Goal: Contribute content: Add original content to the website for others to see

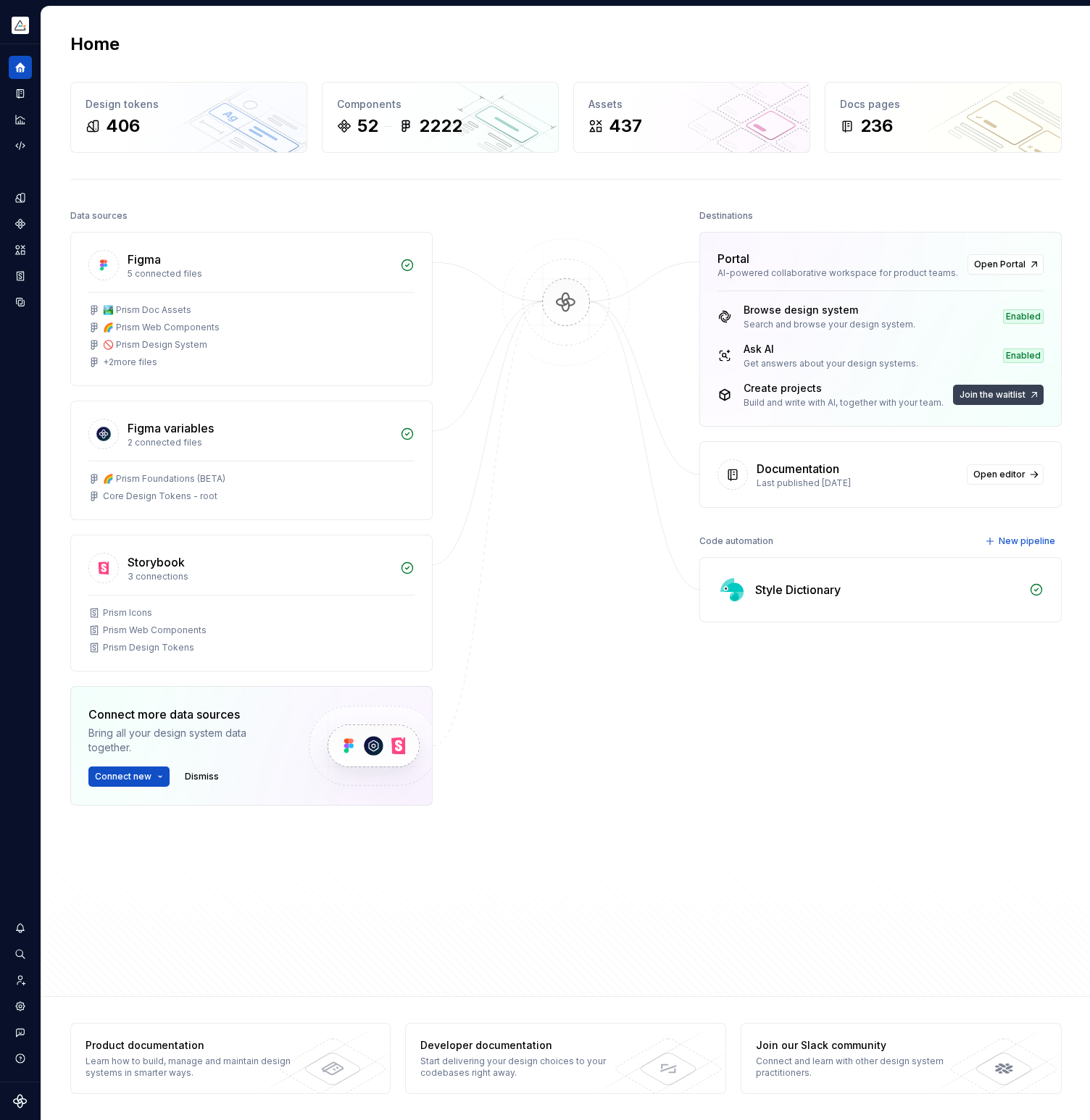
click at [1001, 395] on span "Join the waitlist" at bounding box center [992, 394] width 66 height 11
click at [783, 388] on div "Create projects" at bounding box center [843, 388] width 200 height 14
click at [983, 267] on span "Open Portal" at bounding box center [999, 264] width 52 height 11
click at [1004, 474] on span "Open editor" at bounding box center [999, 474] width 52 height 11
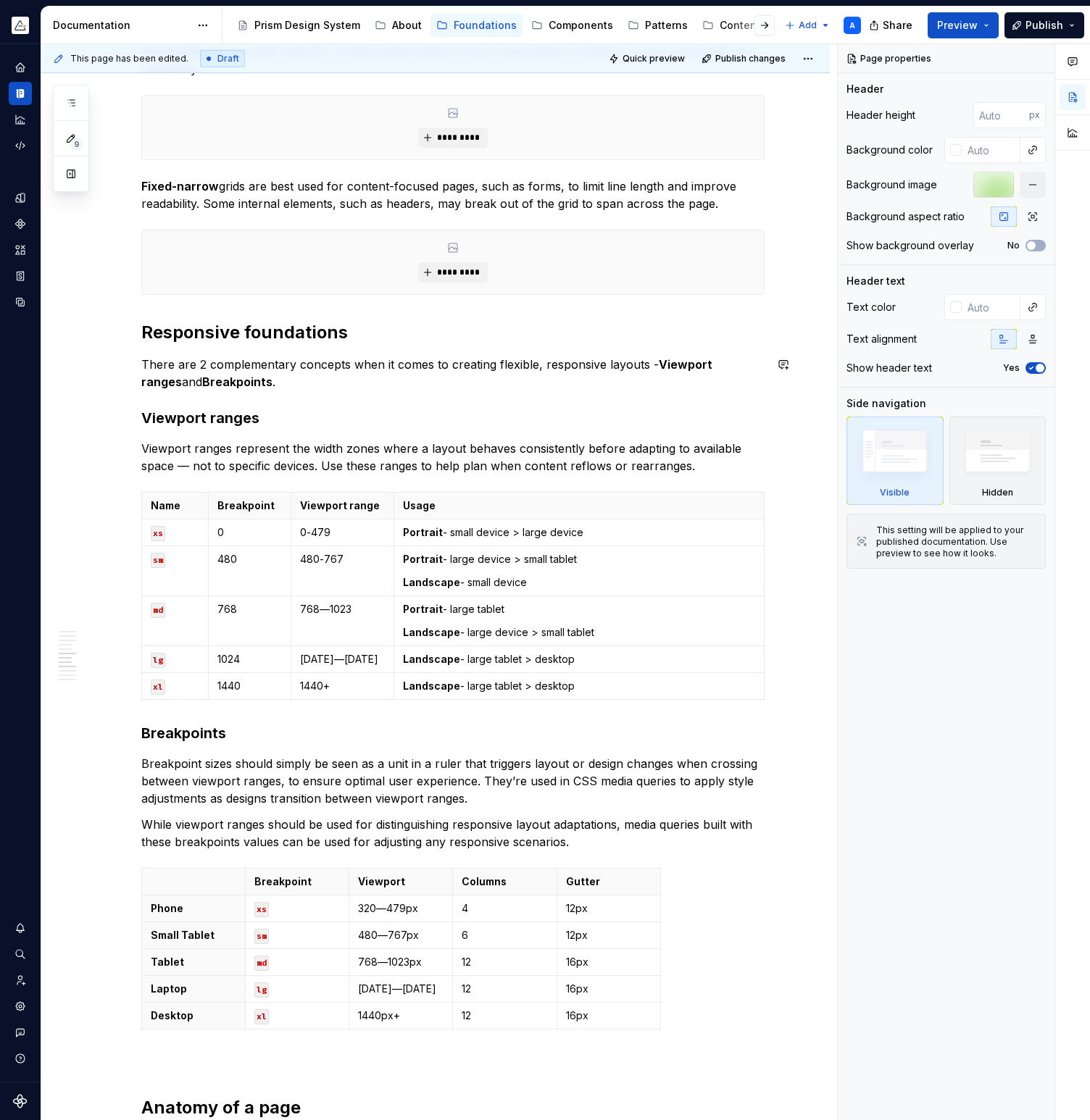
scroll to position [1417, 0]
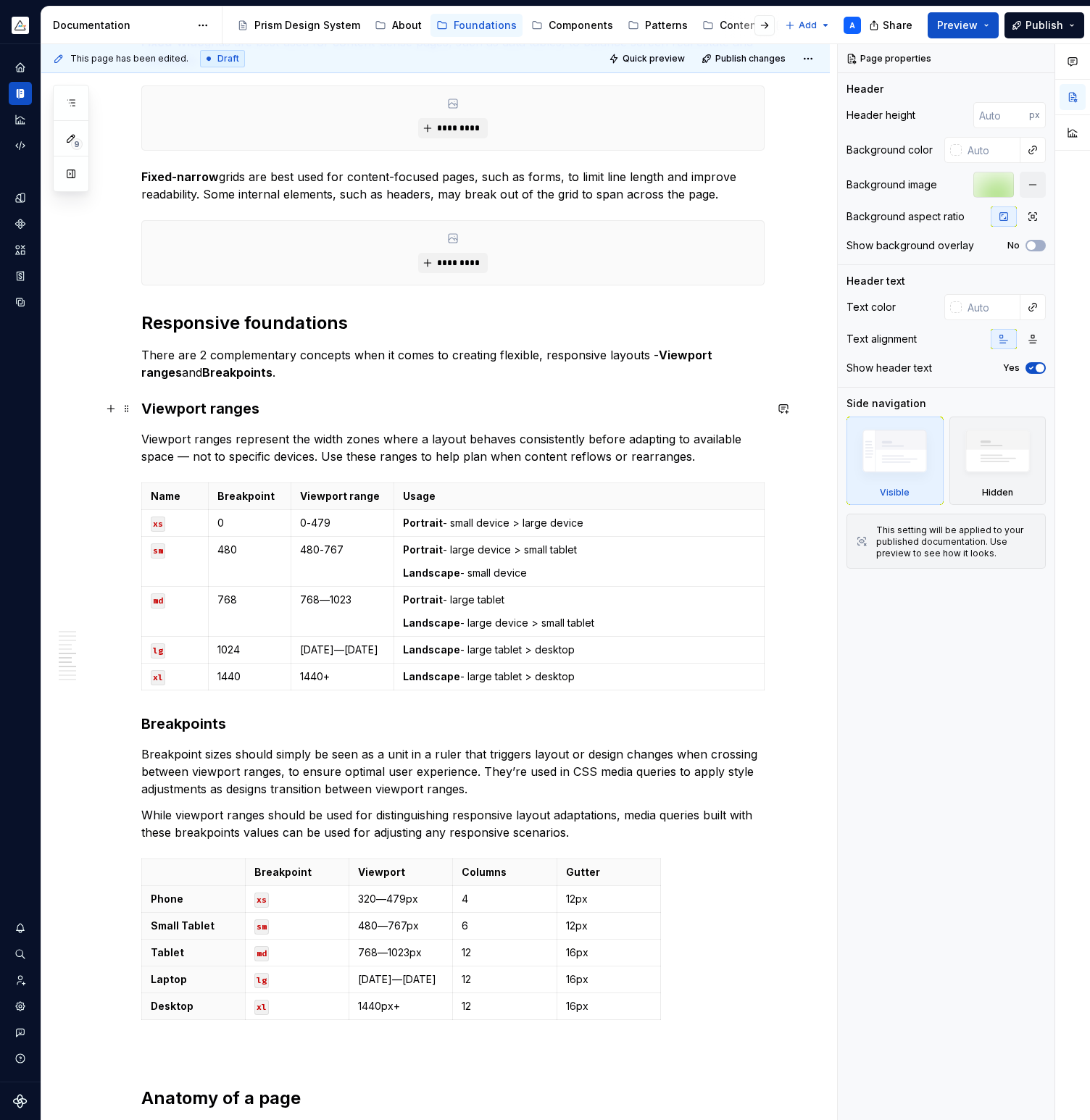
type textarea "*"
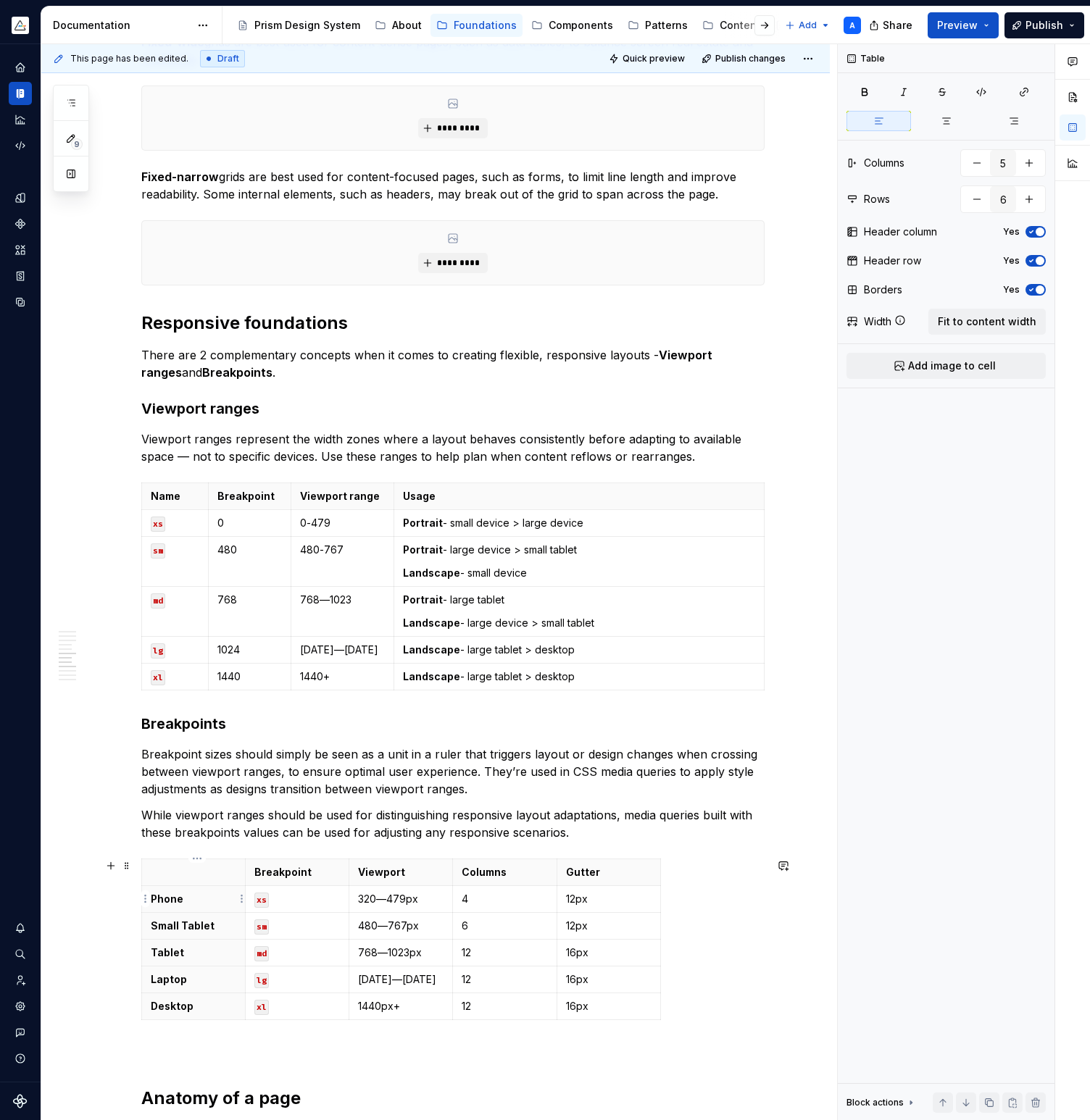
click at [176, 899] on p "Phone" at bounding box center [193, 899] width 85 height 14
click at [495, 898] on p "4" at bounding box center [504, 899] width 85 height 14
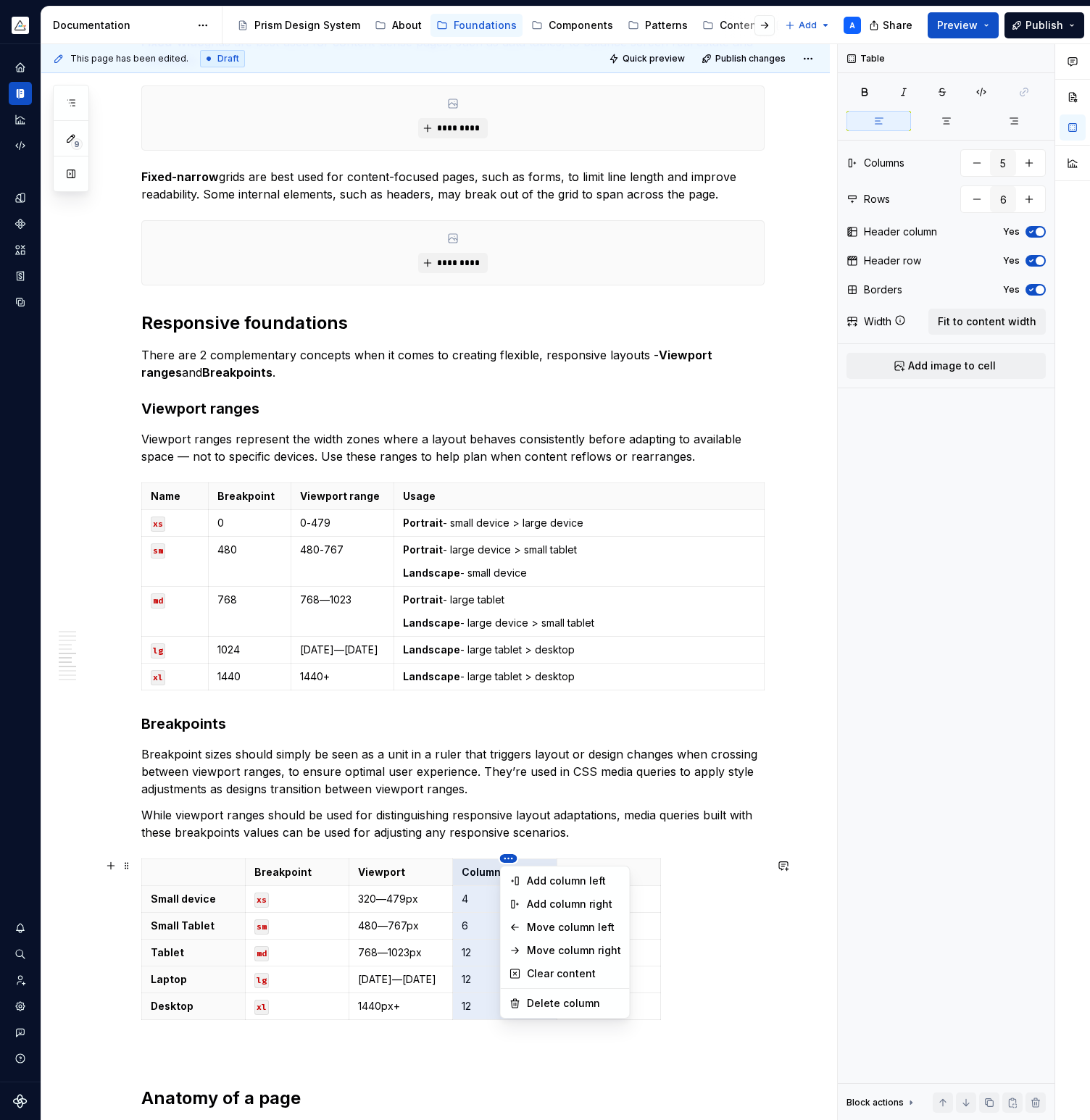
click at [370, 858] on html "Prism A Design system data Documentation Accessibility guide for tree Page tree…" at bounding box center [545, 560] width 1090 height 1120
click at [507, 857] on html "Prism A Design system data Documentation Accessibility guide for tree Page tree…" at bounding box center [545, 560] width 1090 height 1120
click at [362, 860] on html "Prism A Design system data Documentation Accessibility guide for tree Page tree…" at bounding box center [545, 560] width 1090 height 1120
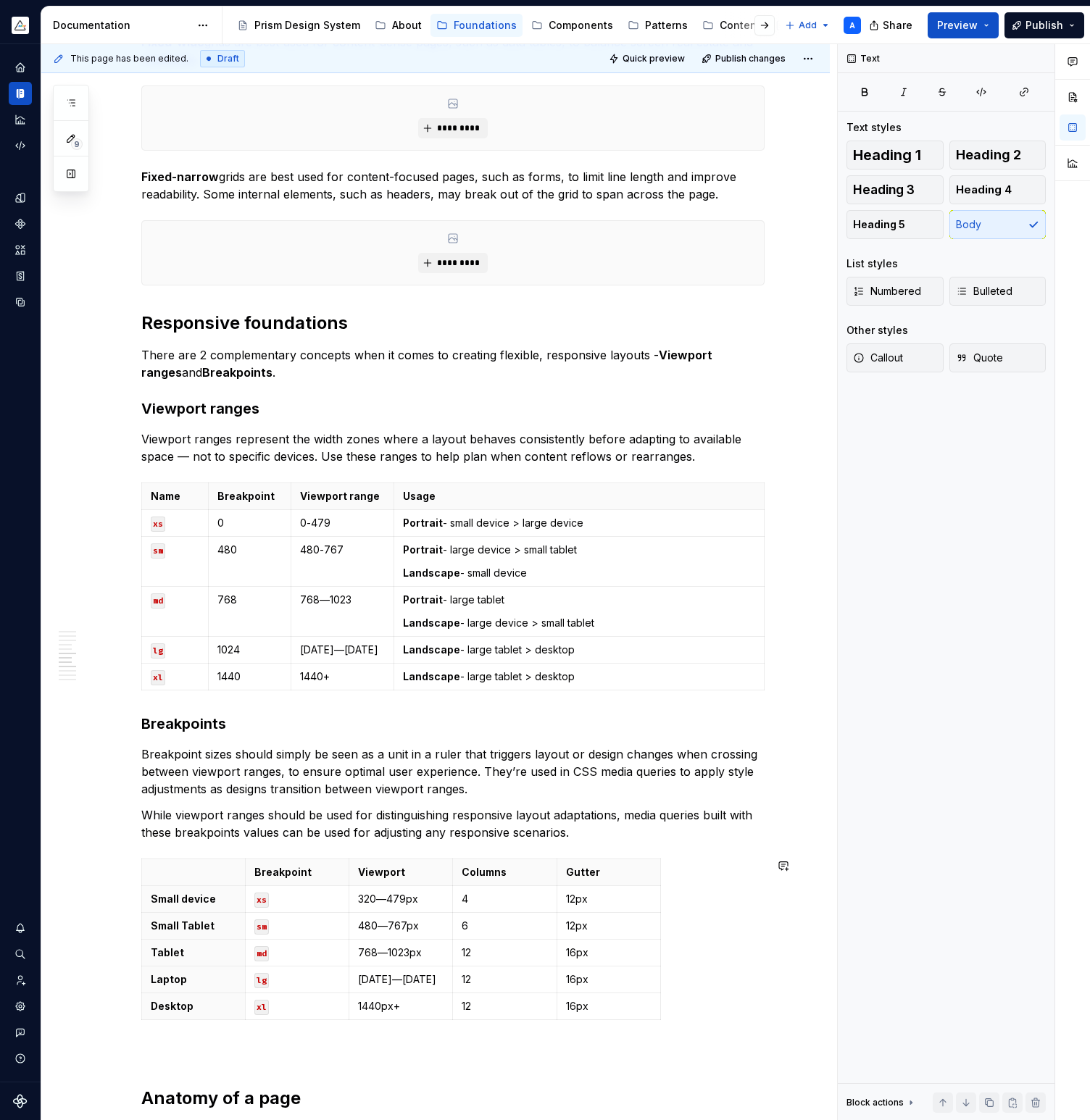
click at [510, 857] on html "Prism A Design system data Documentation Accessibility guide for tree Page tree…" at bounding box center [545, 560] width 1090 height 1120
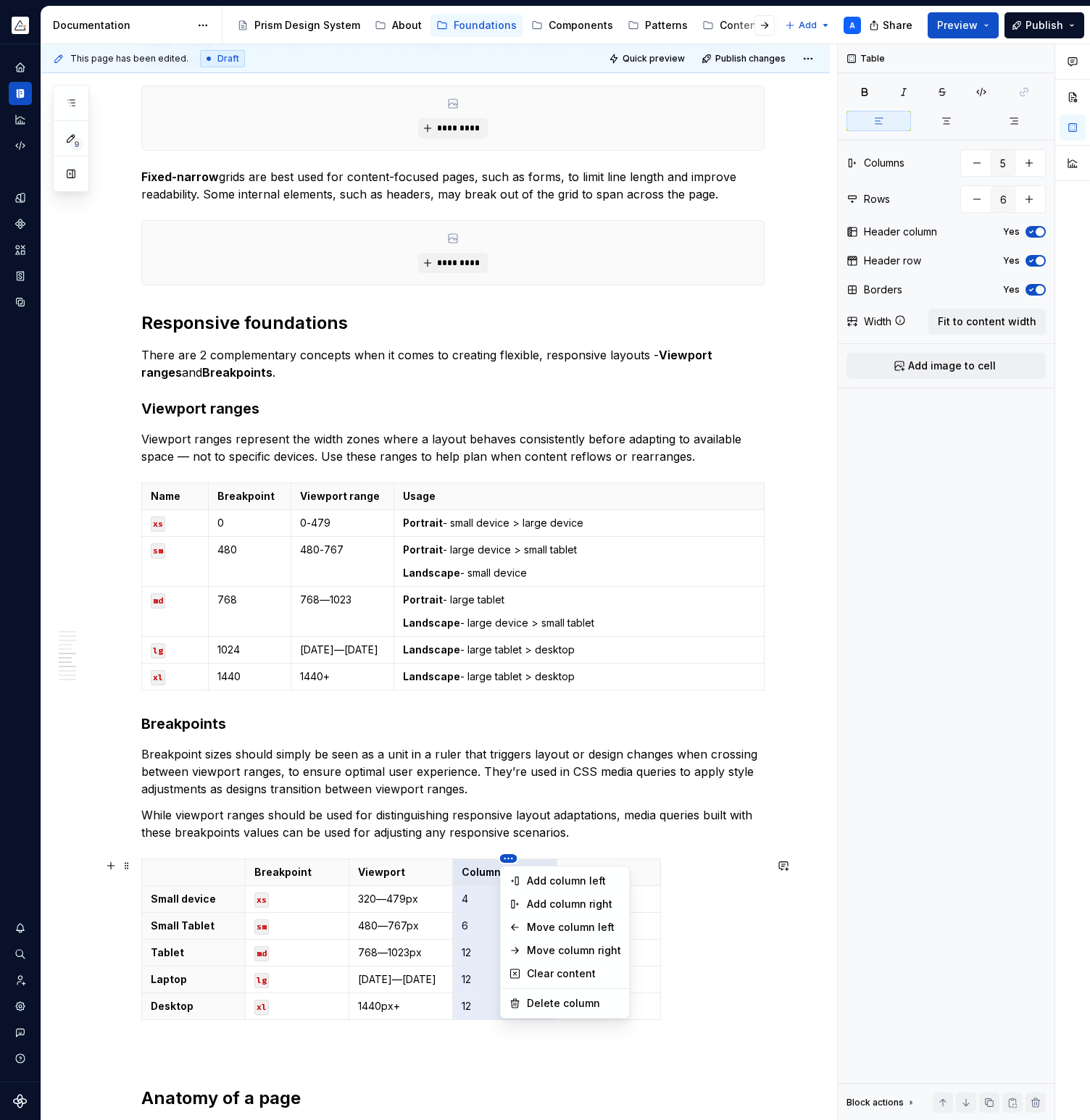
click at [509, 859] on html "Prism A Design system data Documentation Accessibility guide for tree Page tree…" at bounding box center [545, 560] width 1090 height 1120
click at [527, 927] on div "Move column left" at bounding box center [574, 927] width 94 height 14
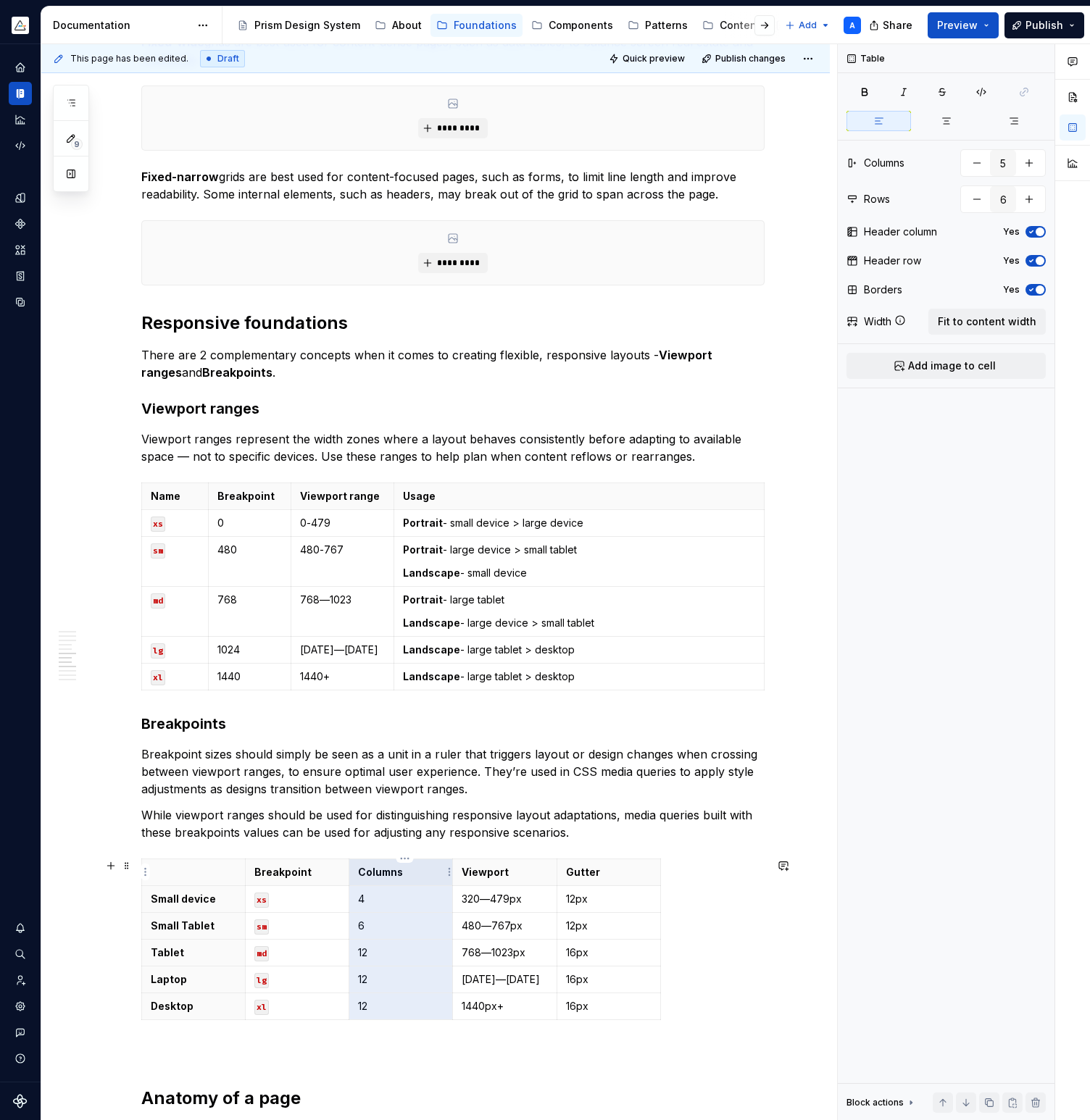
click at [378, 873] on strong "Columns" at bounding box center [380, 872] width 45 height 12
click at [376, 896] on p "4" at bounding box center [400, 899] width 85 height 14
click at [373, 925] on p "6" at bounding box center [400, 925] width 85 height 14
click at [392, 962] on td "12" at bounding box center [401, 952] width 103 height 27
click at [391, 980] on p "12" at bounding box center [400, 979] width 85 height 14
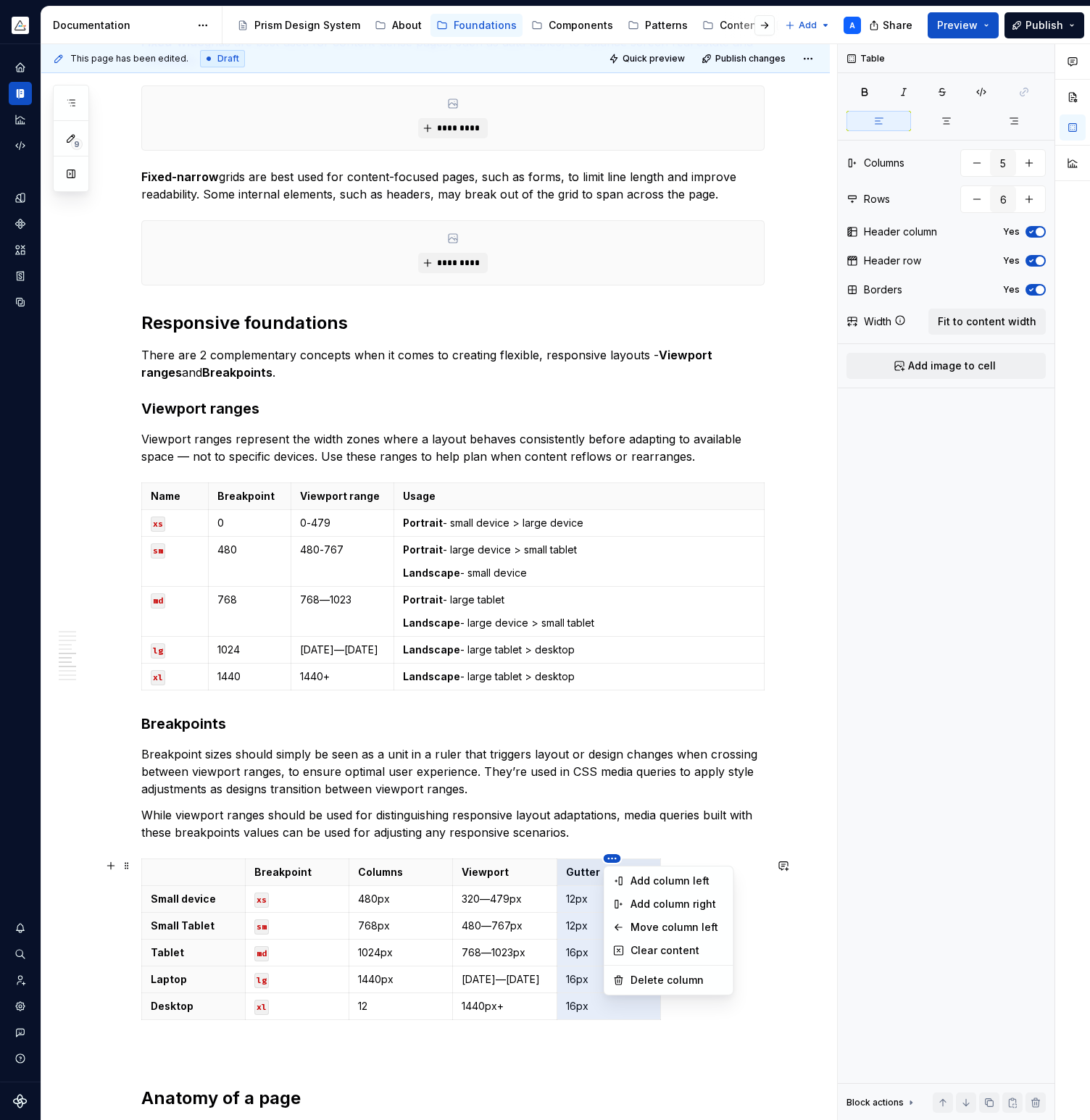
click at [613, 859] on html "Prism A Design system data Documentation Accessibility guide for tree Page tree…" at bounding box center [545, 560] width 1090 height 1120
click at [641, 979] on div "Delete column" at bounding box center [678, 980] width 94 height 14
type input "4"
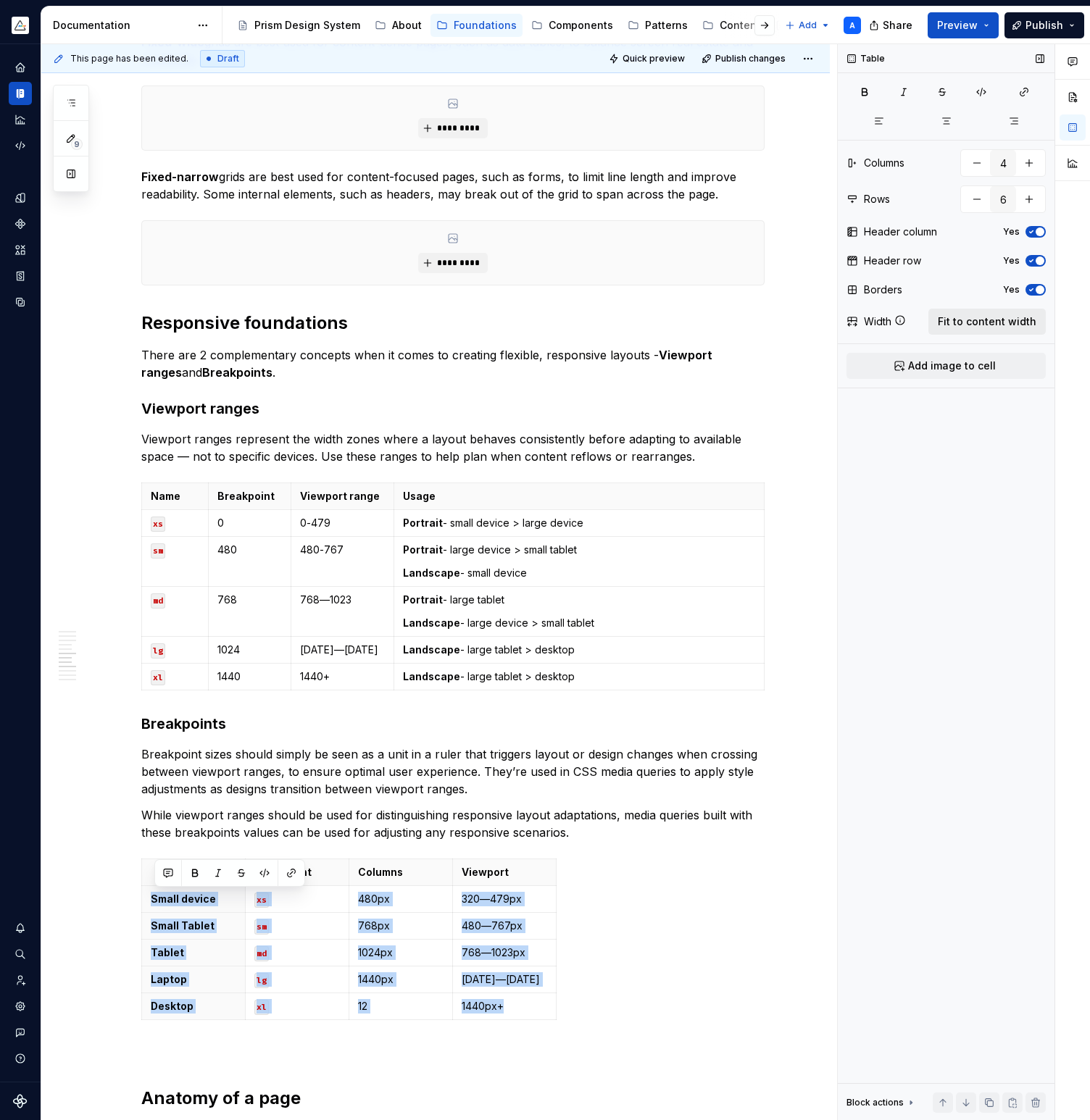
click at [955, 331] on button "Fit to content width" at bounding box center [987, 322] width 117 height 26
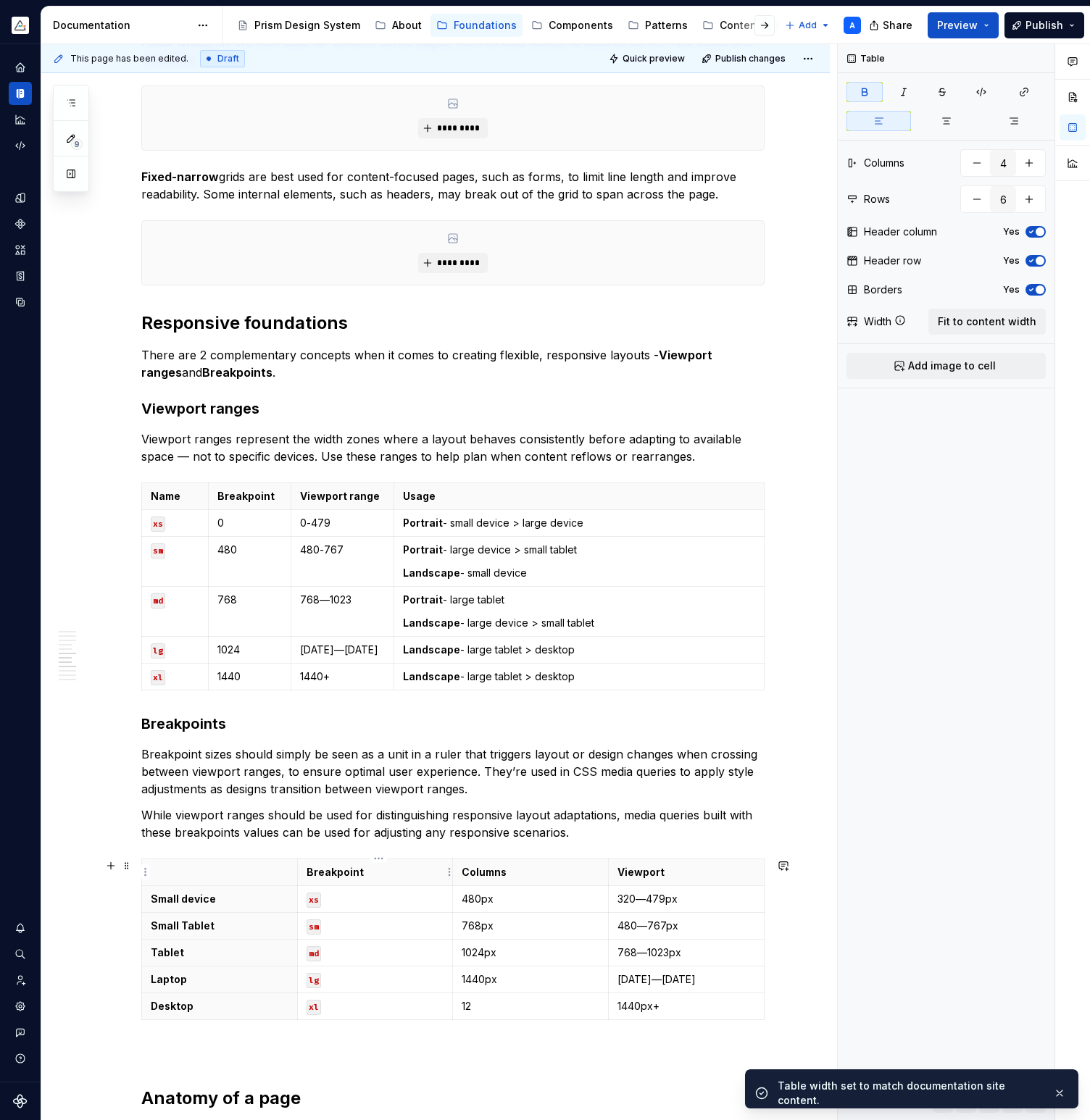
click at [396, 871] on p "Breakpoint" at bounding box center [376, 872] width 138 height 14
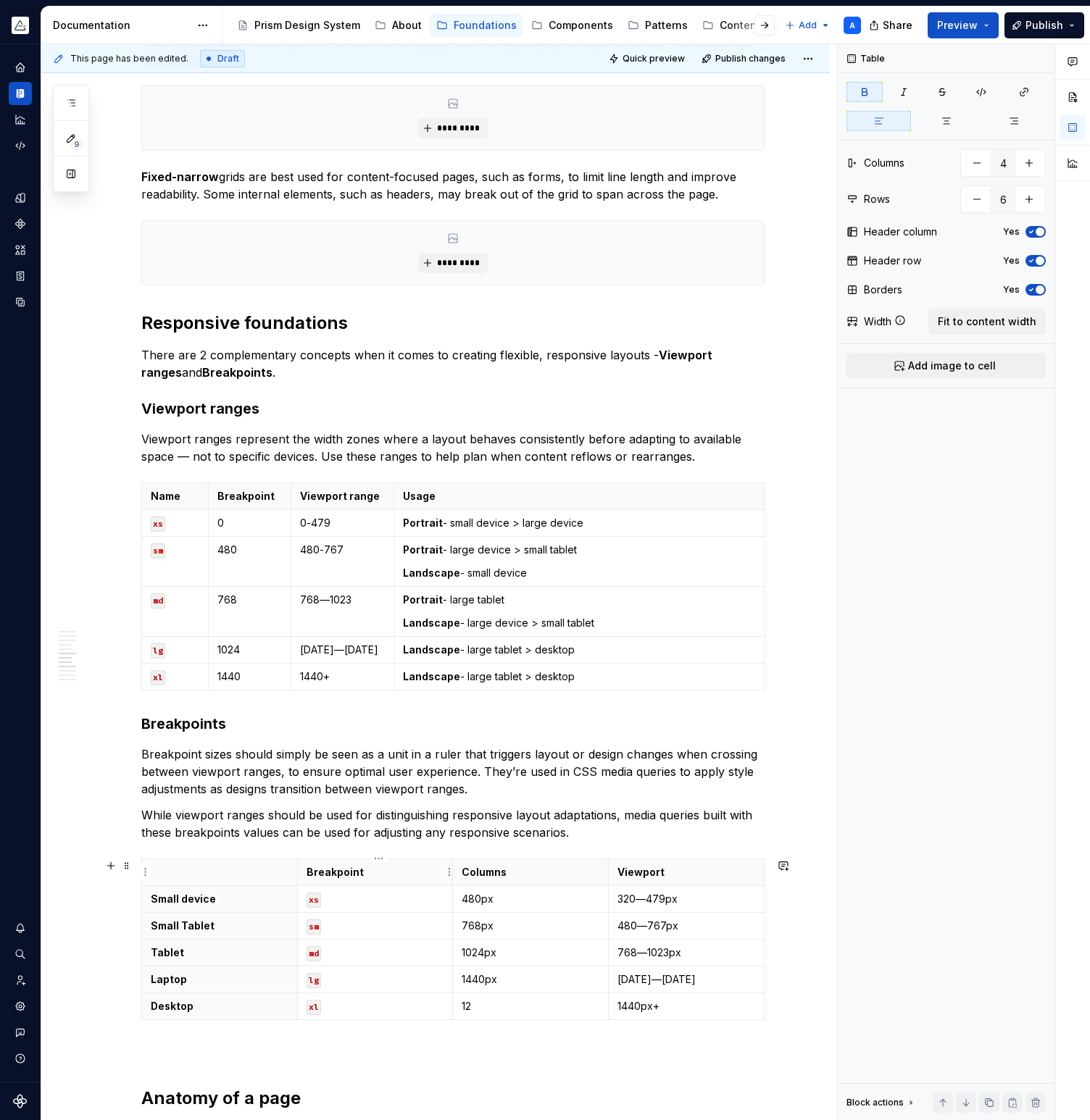
type textarea "*"
click at [147, 1008] on html "Prism A Design system data Documentation Accessibility guide for tree Page tree…" at bounding box center [545, 560] width 1090 height 1120
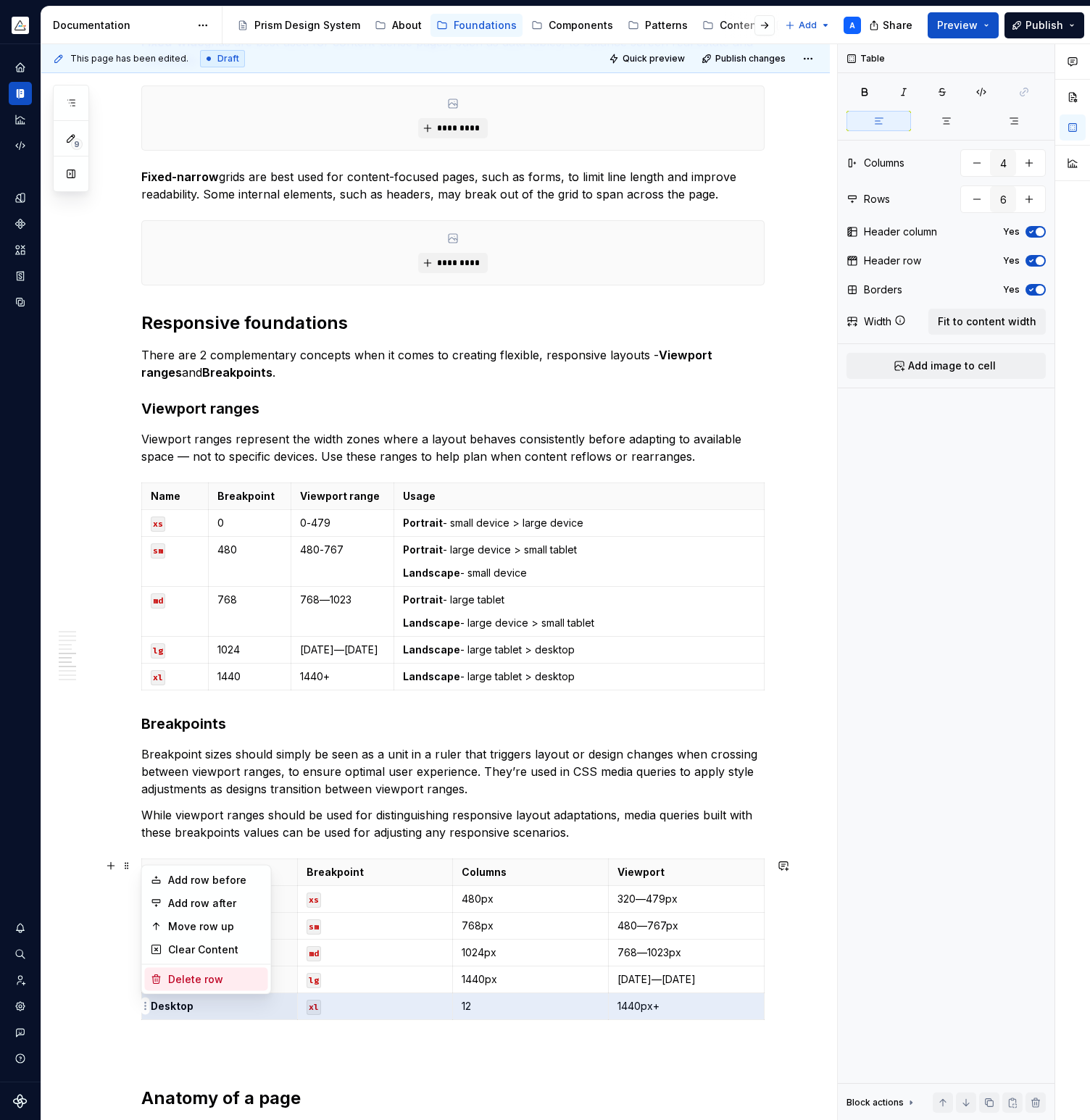
click at [204, 976] on div "Delete row" at bounding box center [215, 979] width 94 height 14
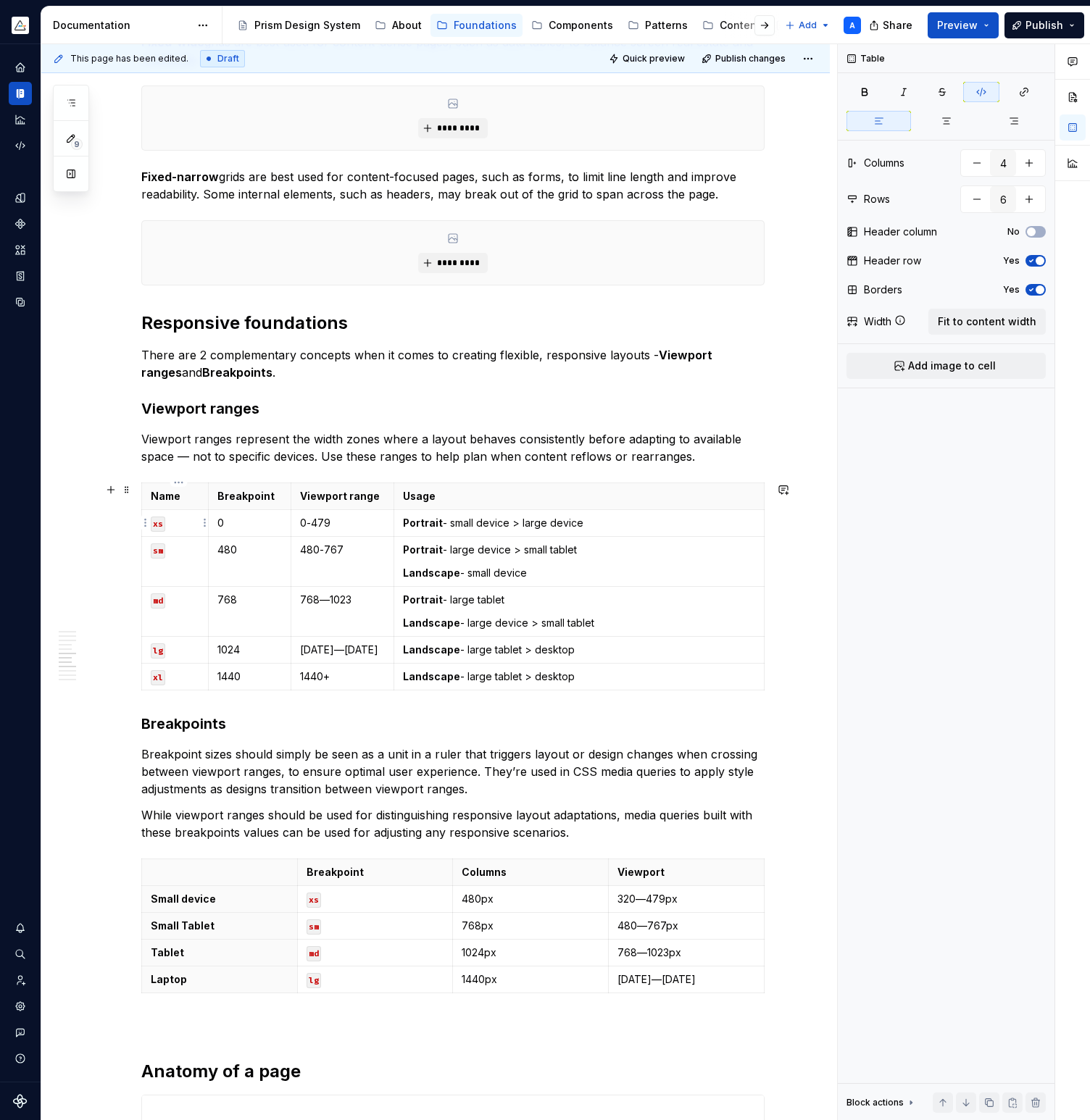
click at [183, 530] on td "xs" at bounding box center [175, 523] width 67 height 27
drag, startPoint x: 192, startPoint y: 524, endPoint x: 154, endPoint y: 524, distance: 38.0
click at [154, 524] on p "Xsmall" at bounding box center [174, 523] width 49 height 14
click at [268, 499] on button "button" at bounding box center [266, 498] width 20 height 20
click at [165, 522] on p "Xsmall" at bounding box center [174, 523] width 49 height 14
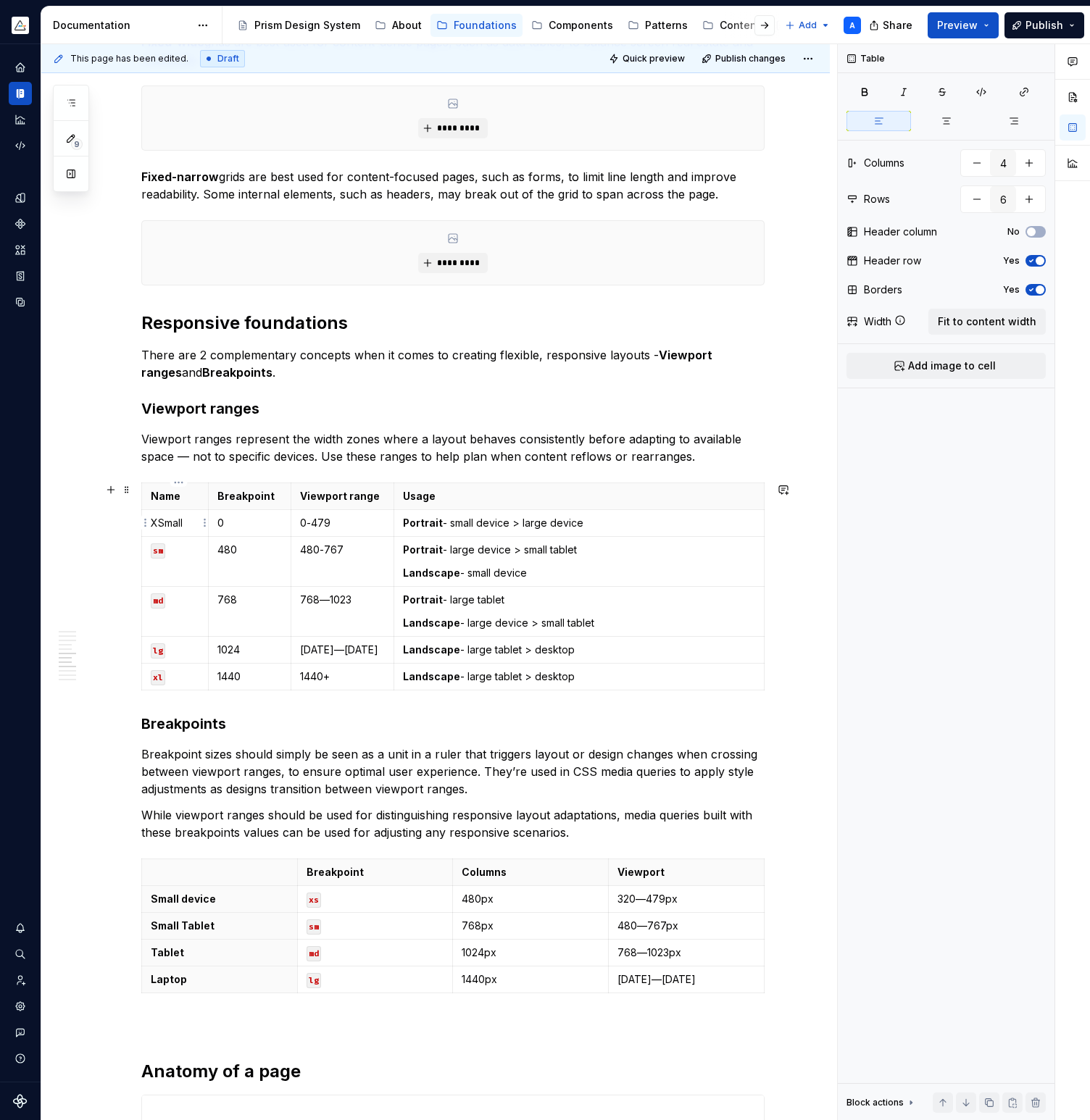
click at [168, 526] on p "XSmall" at bounding box center [174, 523] width 49 height 14
click at [168, 525] on p "XSmall" at bounding box center [174, 523] width 49 height 14
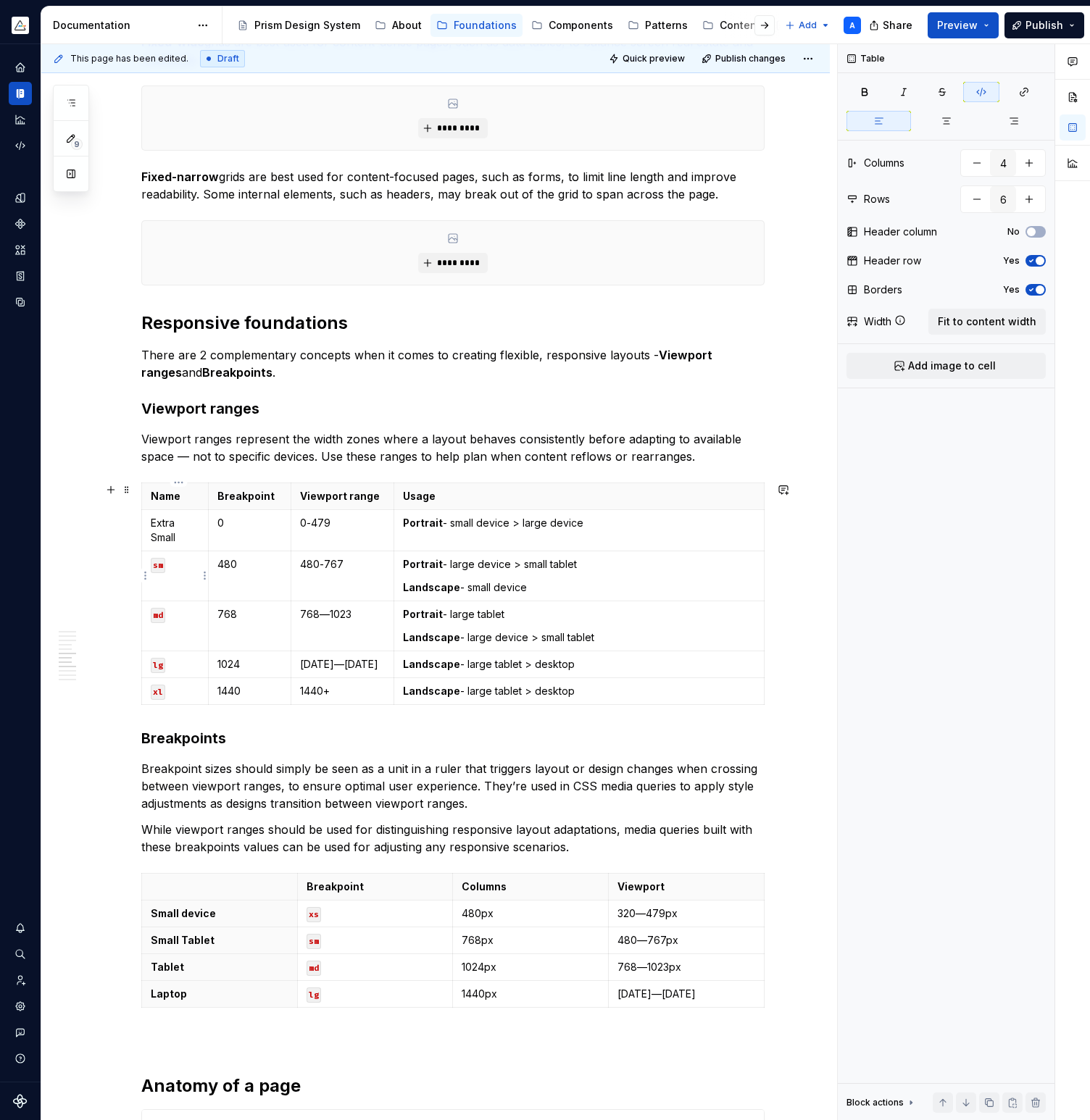
click at [176, 564] on p "sm" at bounding box center [174, 564] width 49 height 14
drag, startPoint x: 156, startPoint y: 564, endPoint x: 169, endPoint y: 564, distance: 13.0
click at [169, 564] on p "sm" at bounding box center [174, 564] width 49 height 14
click at [266, 540] on button "button" at bounding box center [266, 539] width 20 height 20
click at [178, 569] on p "sm" at bounding box center [174, 564] width 49 height 14
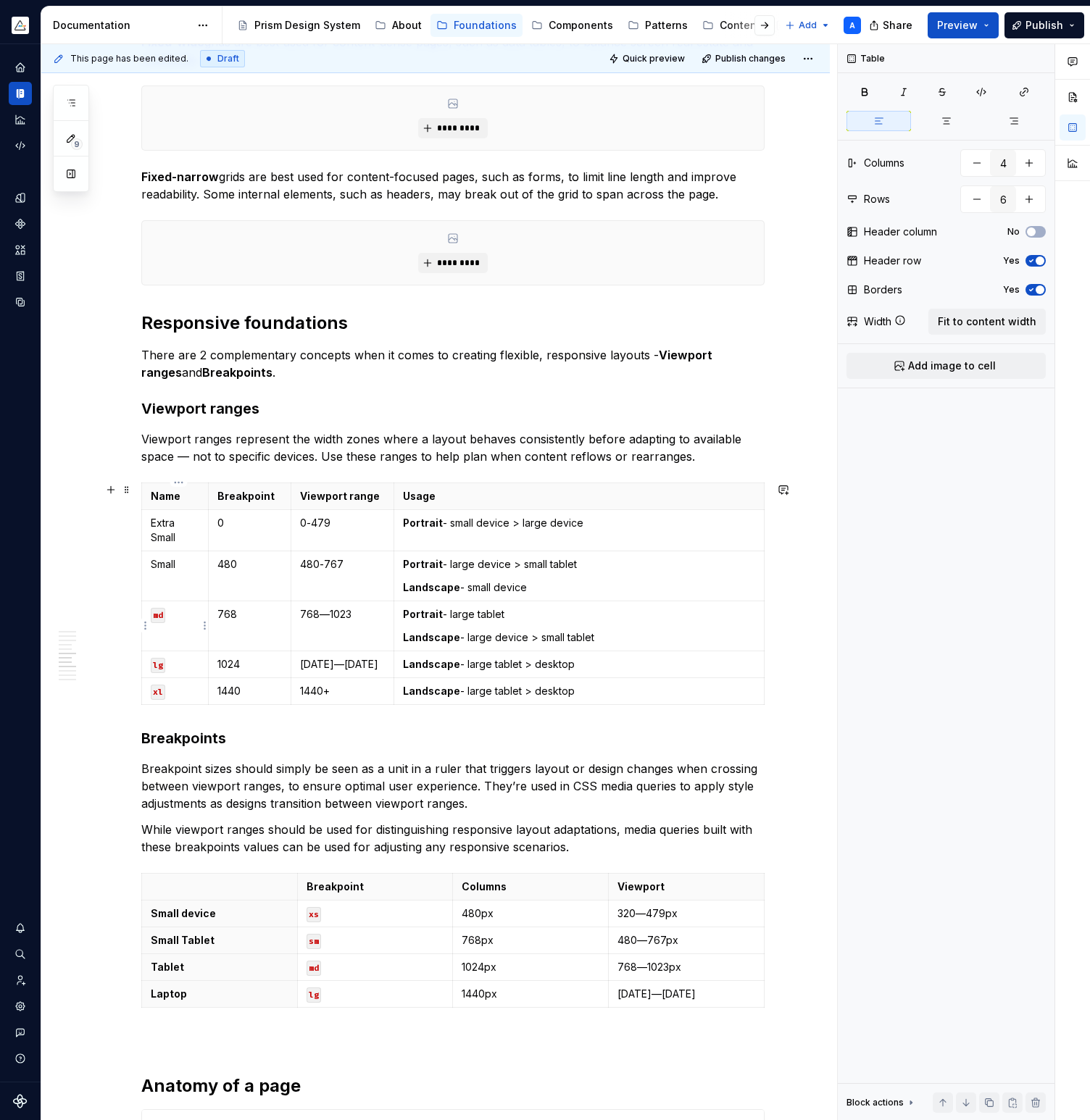
click at [159, 618] on code "md" at bounding box center [157, 616] width 14 height 15
click at [269, 592] on button "button" at bounding box center [266, 590] width 20 height 20
click at [176, 616] on p "md" at bounding box center [174, 614] width 49 height 14
click at [164, 666] on code "lg" at bounding box center [157, 665] width 14 height 15
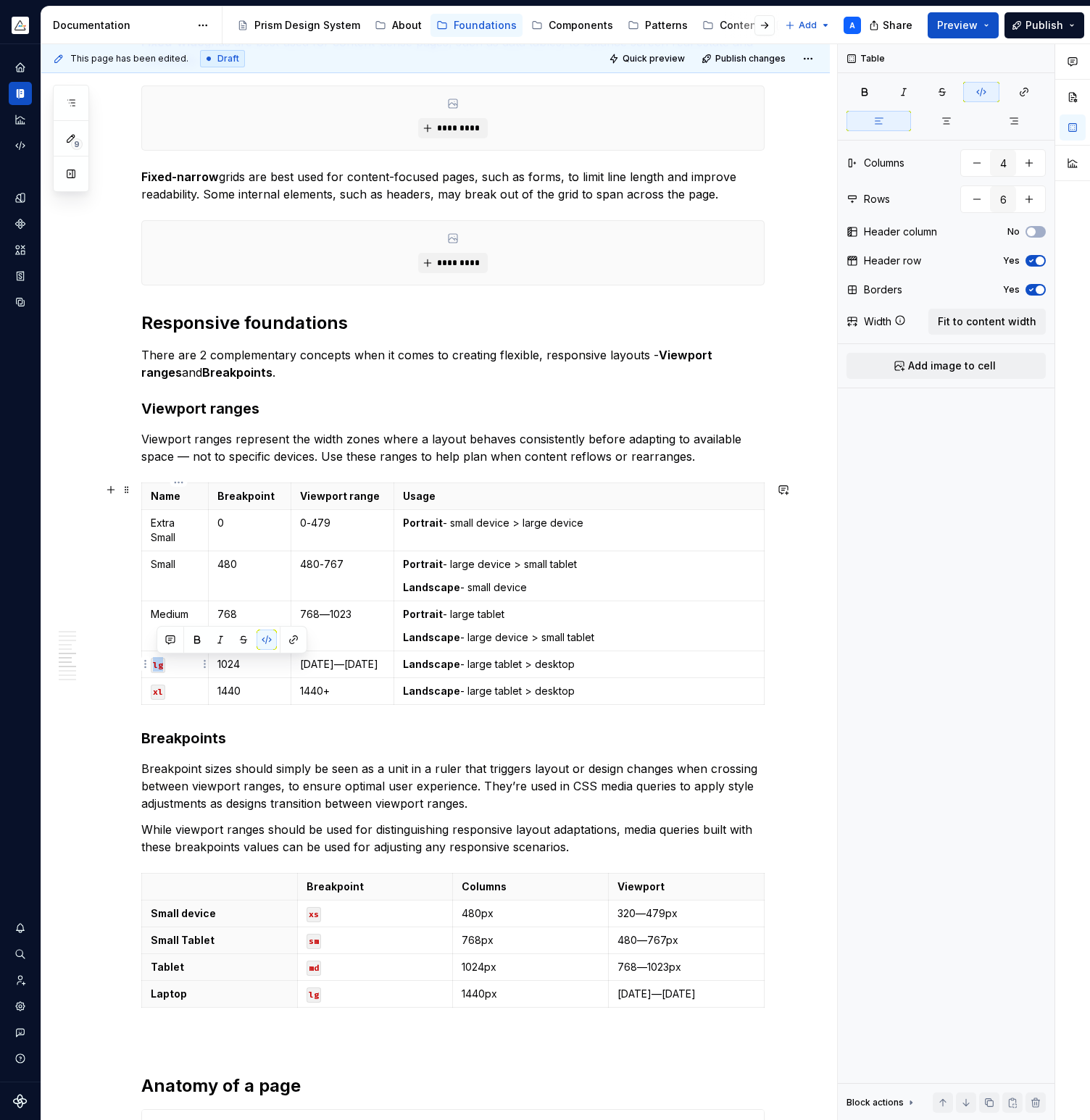
click at [164, 666] on code "lg" at bounding box center [157, 665] width 14 height 15
click at [269, 642] on button "button" at bounding box center [266, 640] width 20 height 20
click at [159, 669] on p "lg" at bounding box center [174, 664] width 49 height 14
click at [161, 690] on code "xl" at bounding box center [157, 692] width 14 height 15
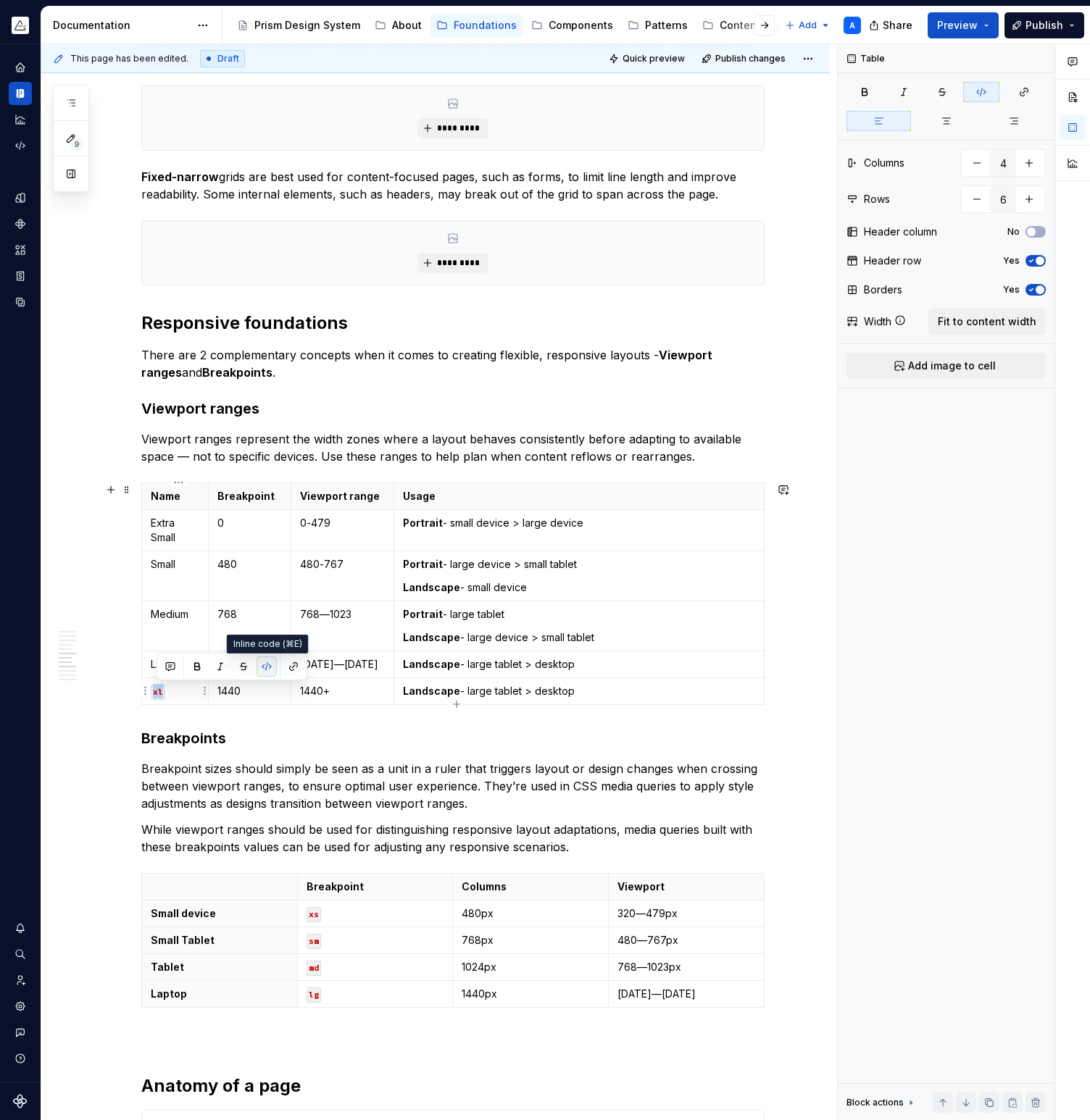
click at [266, 670] on button "button" at bounding box center [266, 666] width 20 height 20
click at [163, 693] on p "xl" at bounding box center [174, 691] width 49 height 14
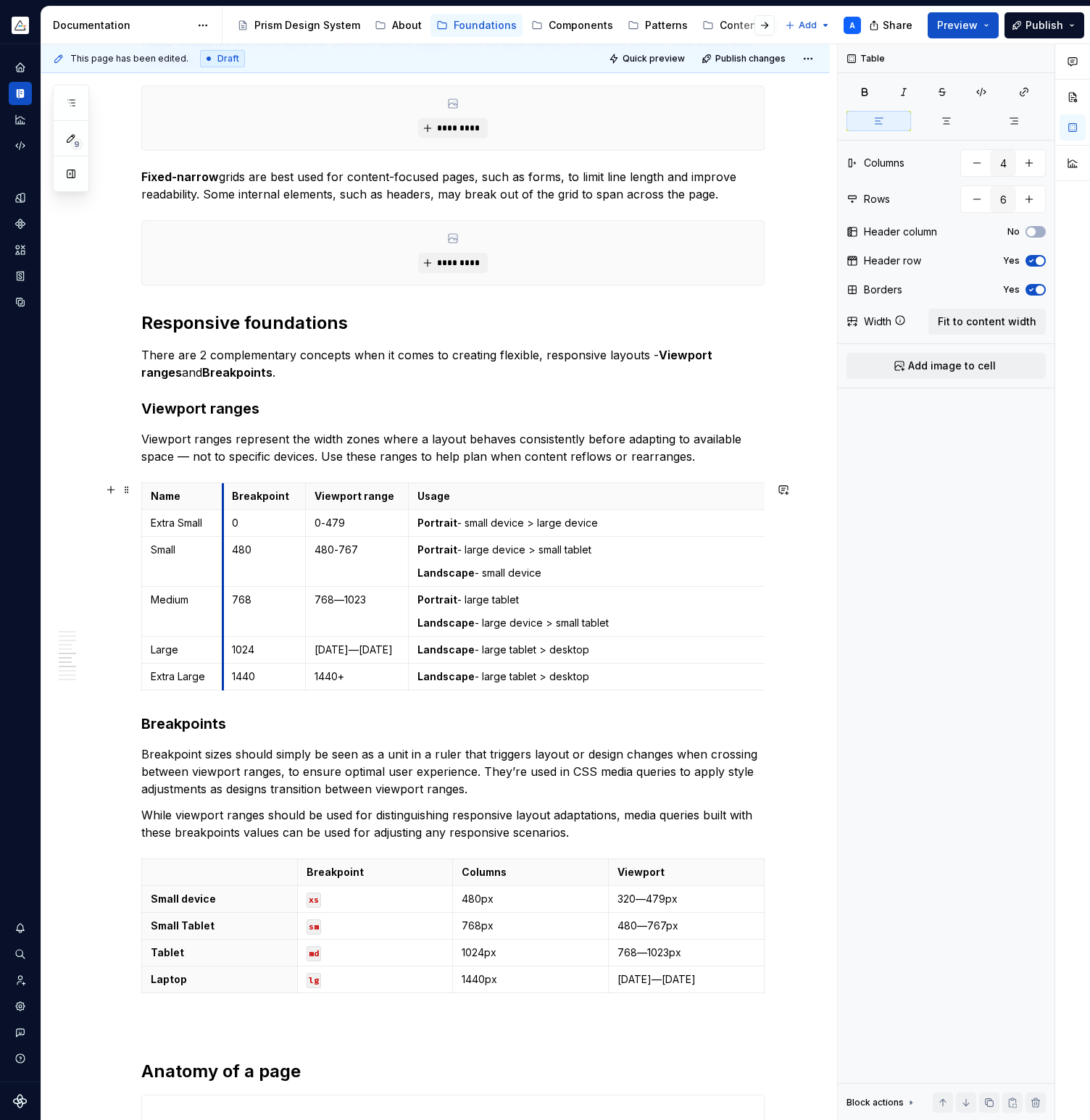
drag, startPoint x: 212, startPoint y: 488, endPoint x: 227, endPoint y: 488, distance: 15.0
click at [227, 488] on th "Breakpoint" at bounding box center [263, 496] width 82 height 27
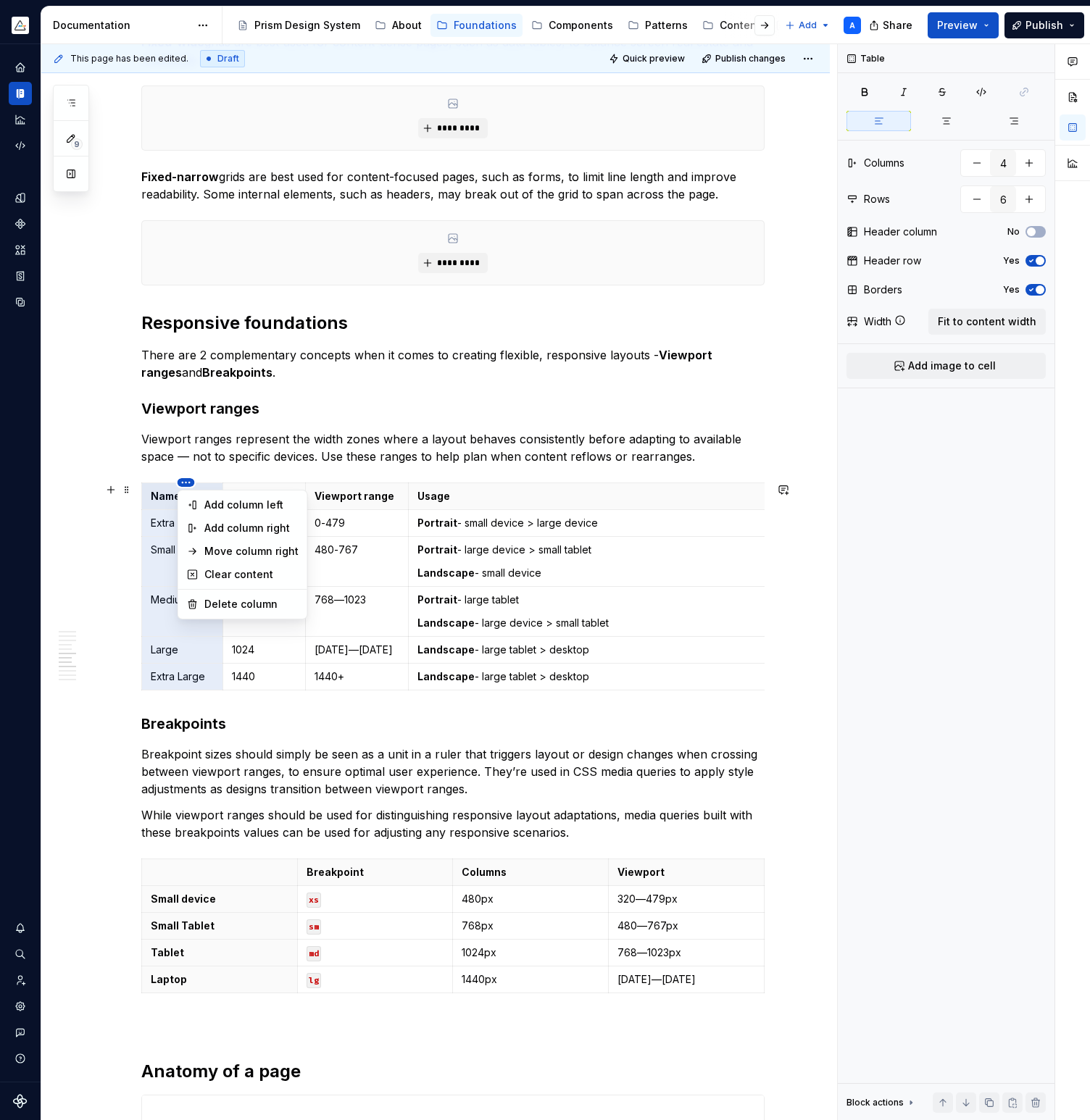
click at [185, 483] on html "Prism A Design system data Documentation Accessibility guide for tree Page tree…" at bounding box center [545, 560] width 1090 height 1120
click at [218, 601] on div "Delete column" at bounding box center [251, 604] width 94 height 14
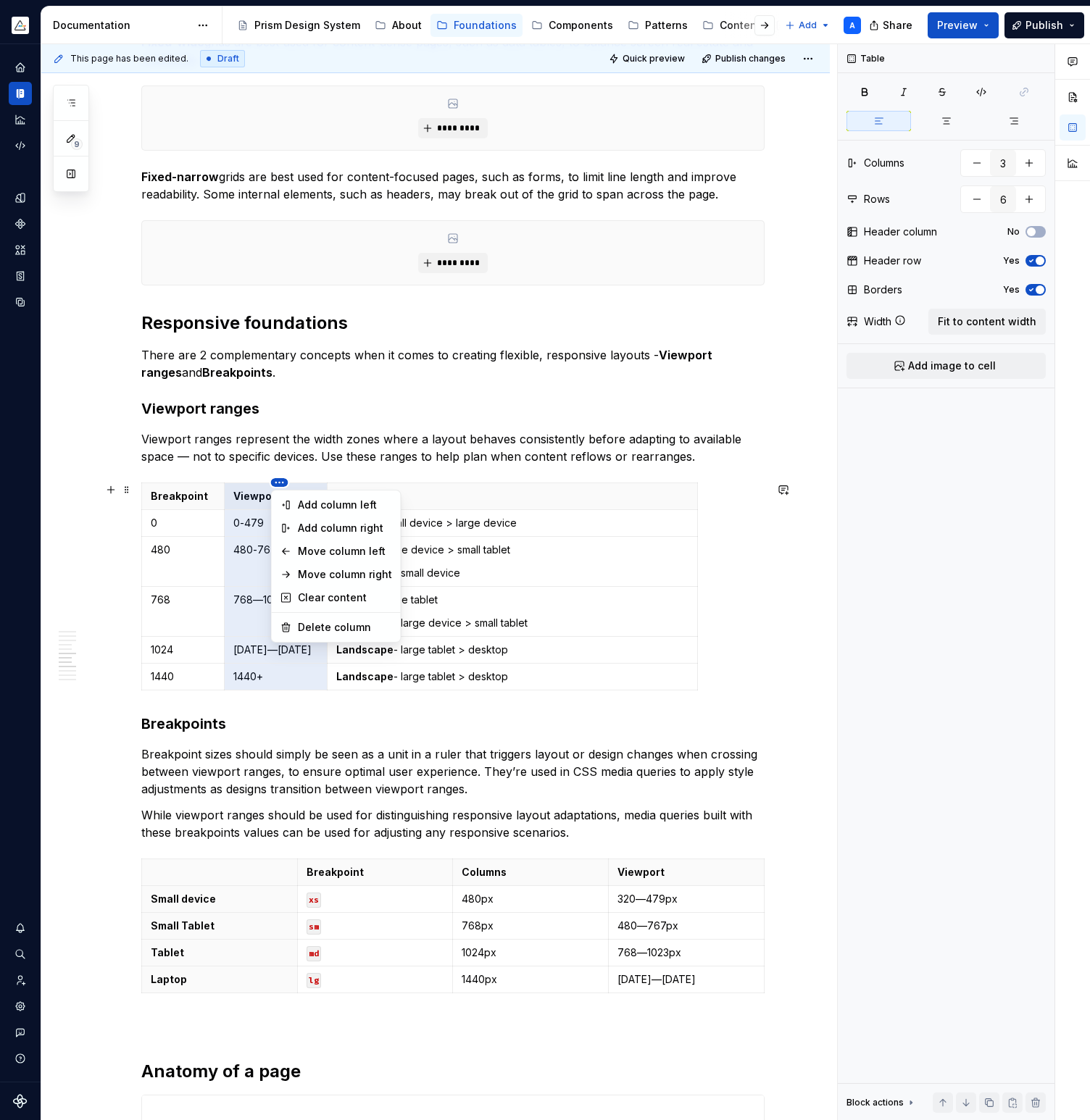
click at [168, 486] on html "Prism A Design system data Documentation Accessibility guide for tree Page tree…" at bounding box center [545, 560] width 1090 height 1120
click at [306, 506] on div "Add column left" at bounding box center [345, 504] width 94 height 14
click at [279, 483] on html "Prism A Design system data Documentation Accessibility guide for tree Page tree…" at bounding box center [545, 560] width 1090 height 1120
click at [310, 550] on div "Move column left" at bounding box center [345, 551] width 94 height 14
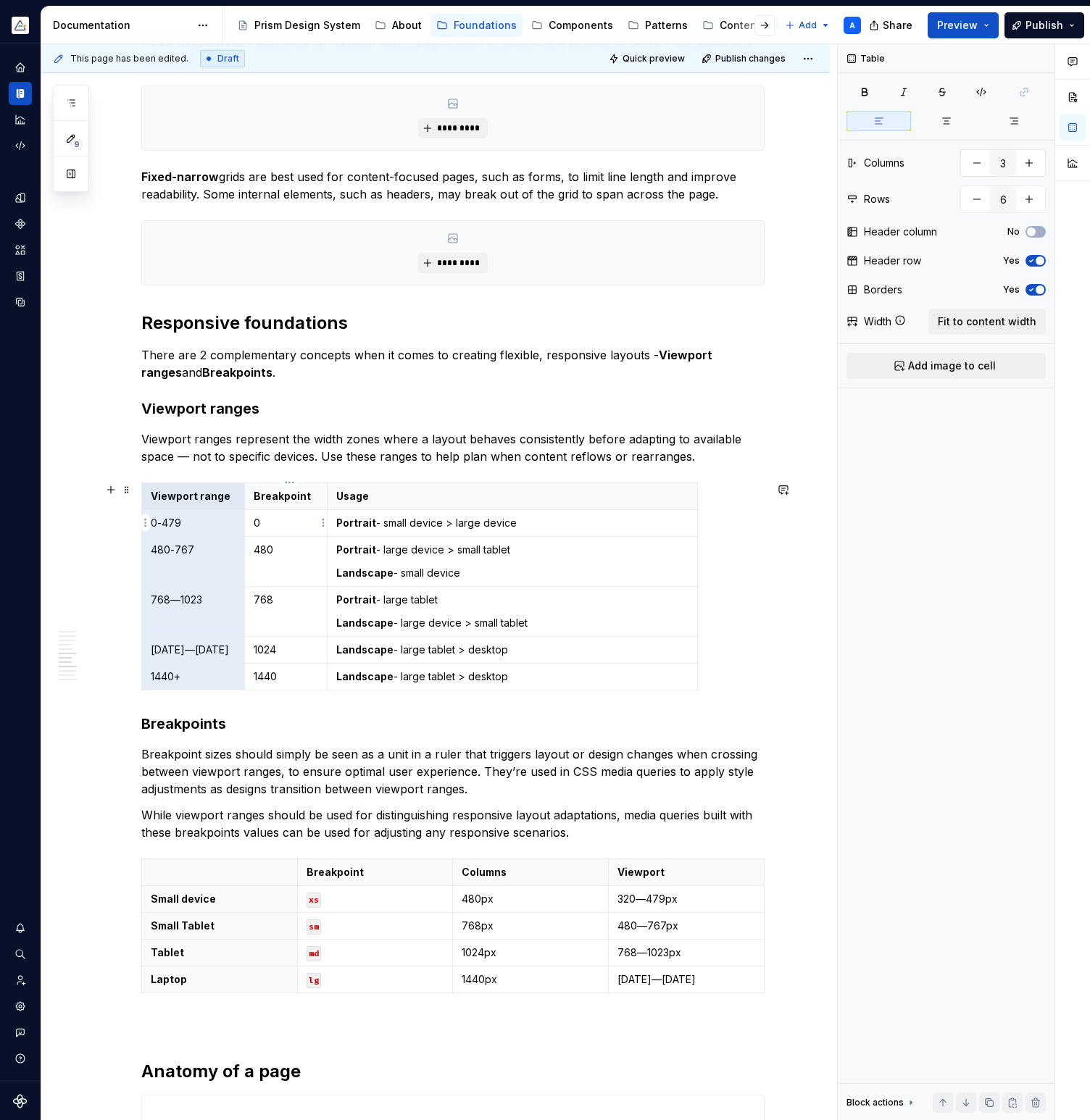
click at [301, 520] on p "0" at bounding box center [286, 523] width 64 height 14
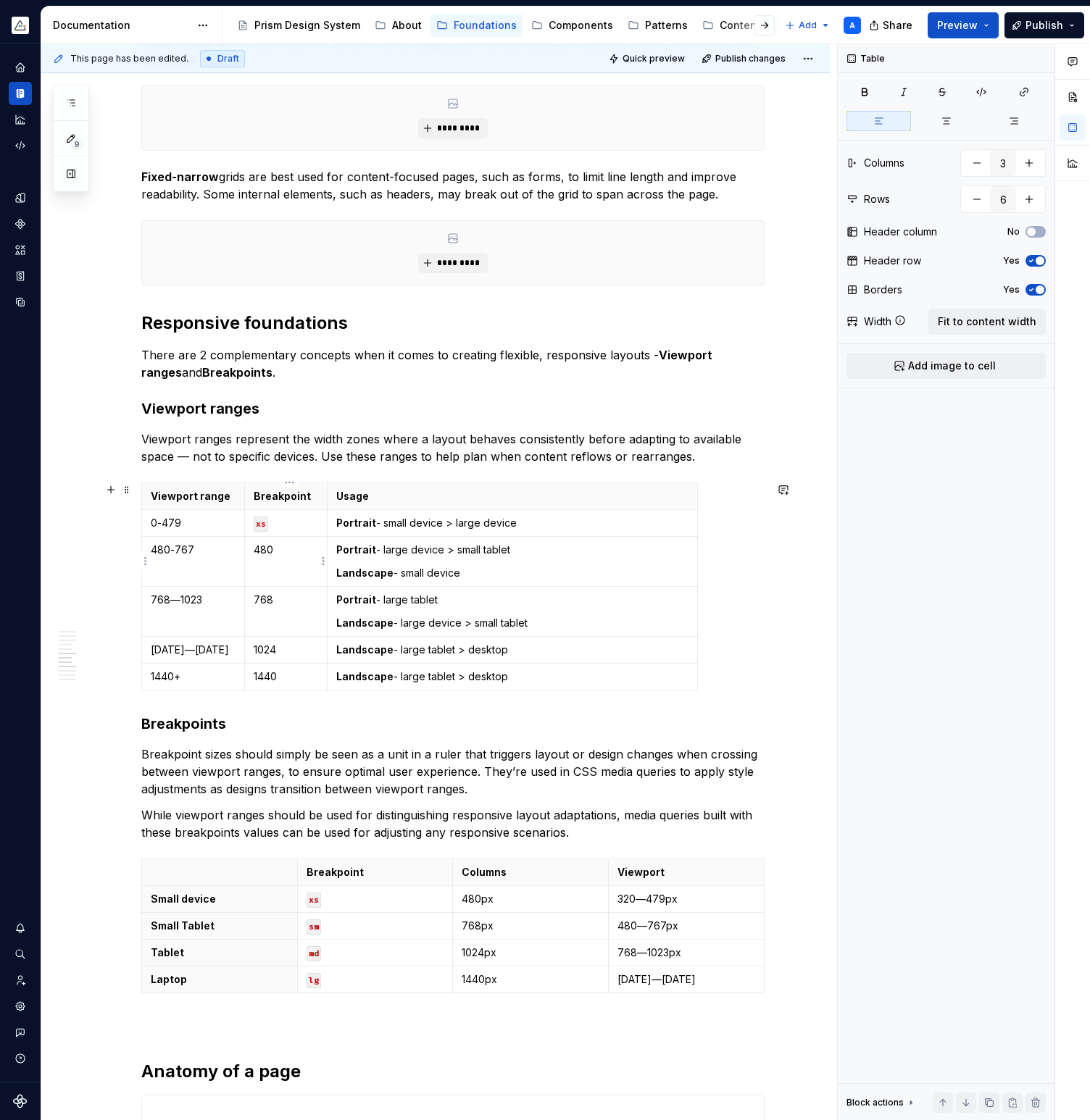
click at [296, 554] on p "480" at bounding box center [286, 549] width 64 height 14
type input "4"
type input "5"
click at [483, 872] on strong "Columns" at bounding box center [484, 872] width 45 height 12
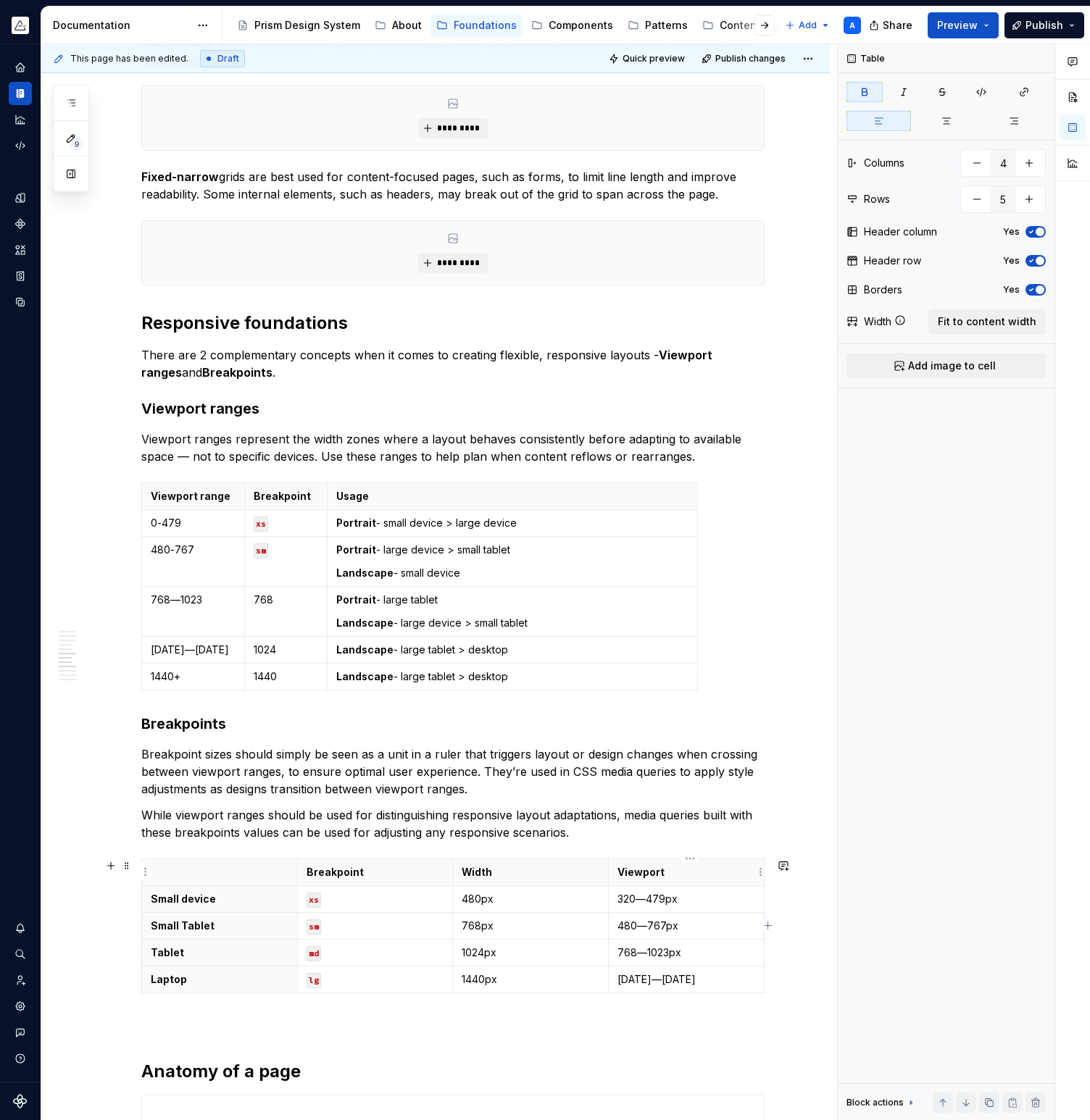
click at [640, 875] on strong "Viewport" at bounding box center [640, 872] width 47 height 12
click at [670, 872] on p "Viewport" at bounding box center [686, 872] width 138 height 14
click at [625, 903] on p "320—479px" at bounding box center [686, 899] width 138 height 14
click at [625, 902] on p "320—479px" at bounding box center [686, 899] width 138 height 14
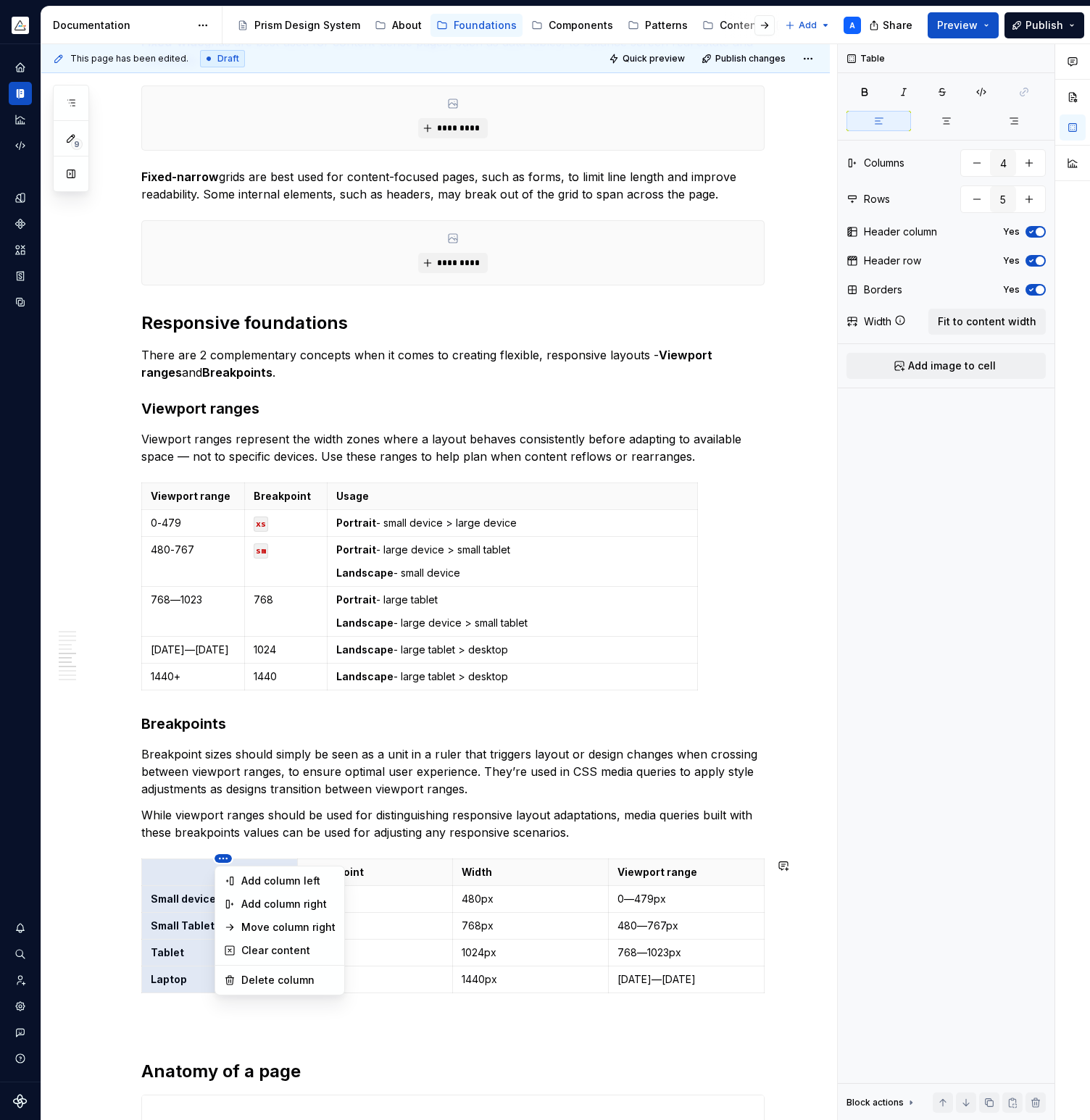
click at [224, 858] on html "Prism A Design system data Documentation Accessibility guide for tree Page tree…" at bounding box center [545, 560] width 1090 height 1120
click at [273, 978] on div "Delete column" at bounding box center [289, 980] width 94 height 14
type input "3"
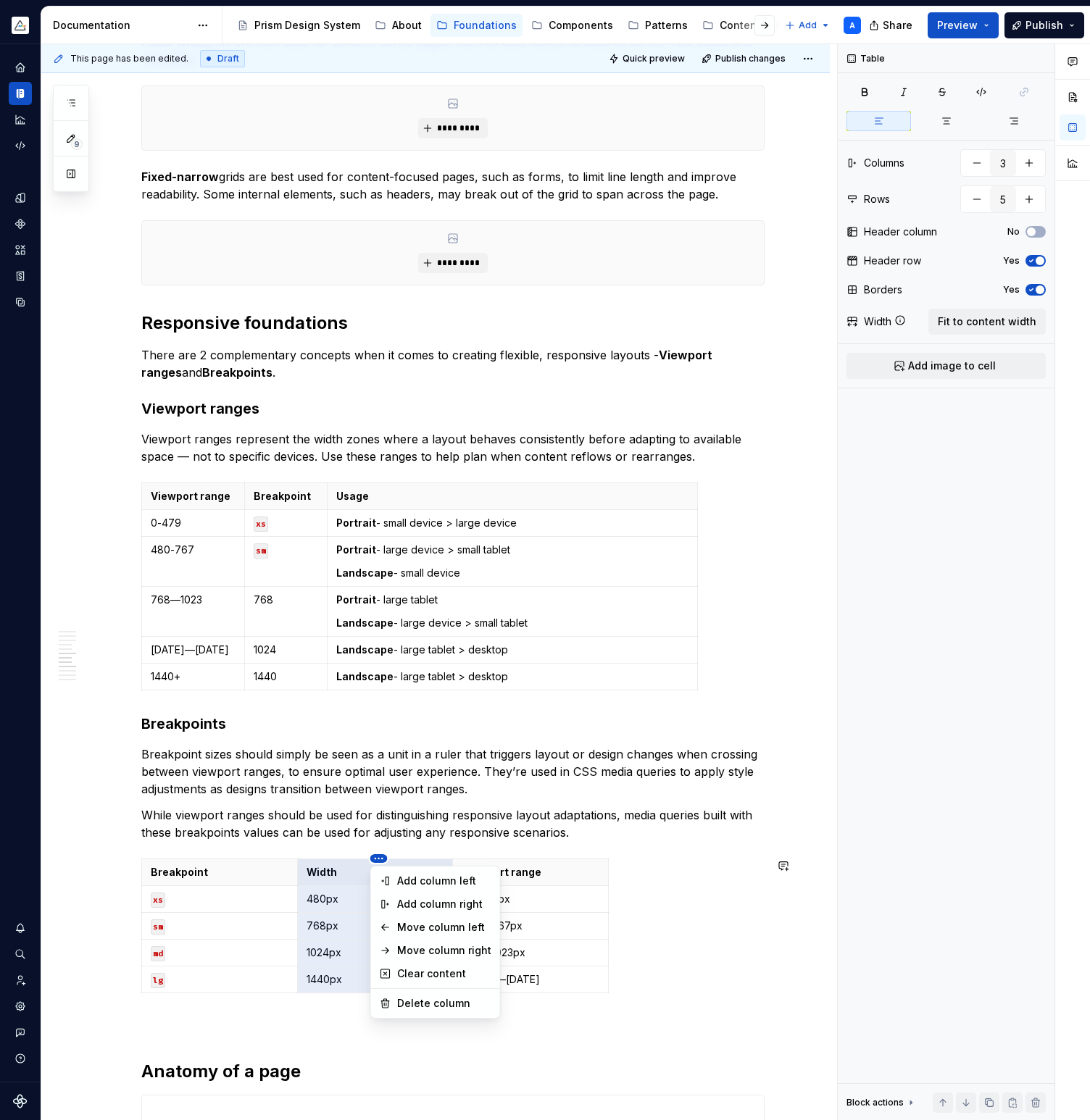
click at [385, 858] on html "Prism A Design system data Documentation Accessibility guide for tree Page tree…" at bounding box center [545, 560] width 1090 height 1120
click at [417, 922] on div "Move column left" at bounding box center [444, 927] width 94 height 14
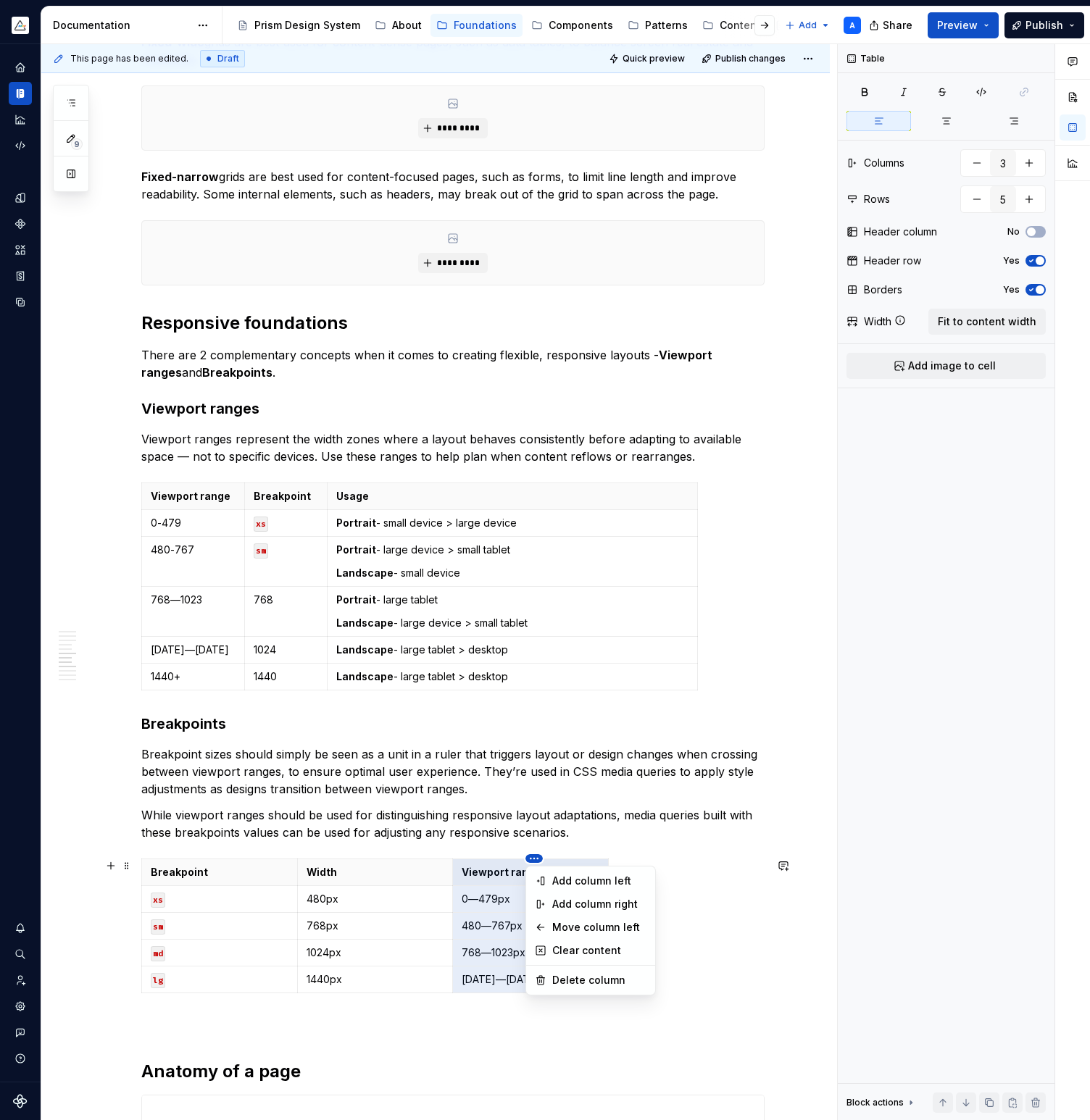
click at [534, 862] on html "Prism A Design system data Documentation Accessibility guide for tree Page tree…" at bounding box center [545, 560] width 1090 height 1120
click at [557, 925] on div "Move column left" at bounding box center [599, 927] width 94 height 14
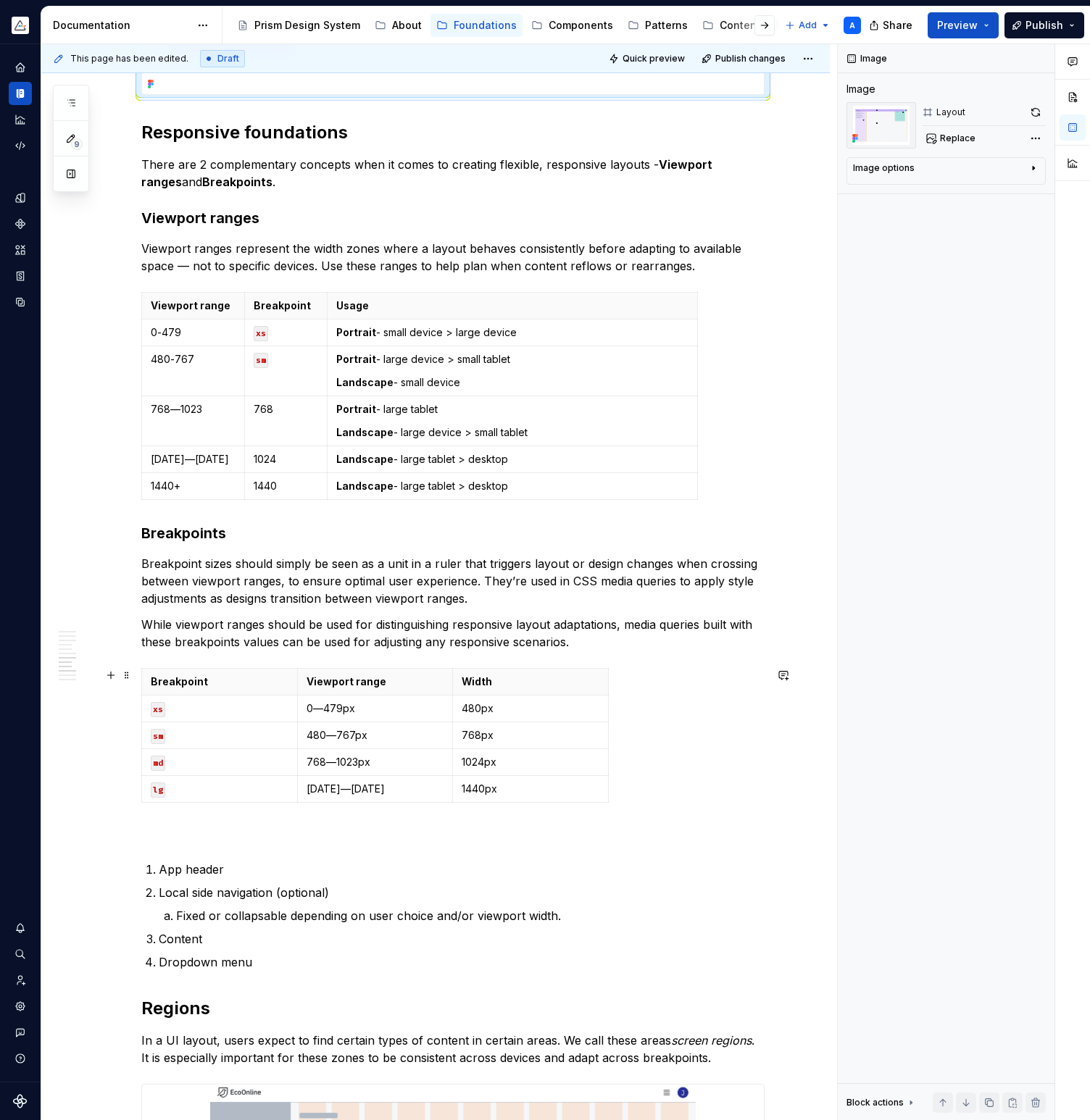
scroll to position [2112, 0]
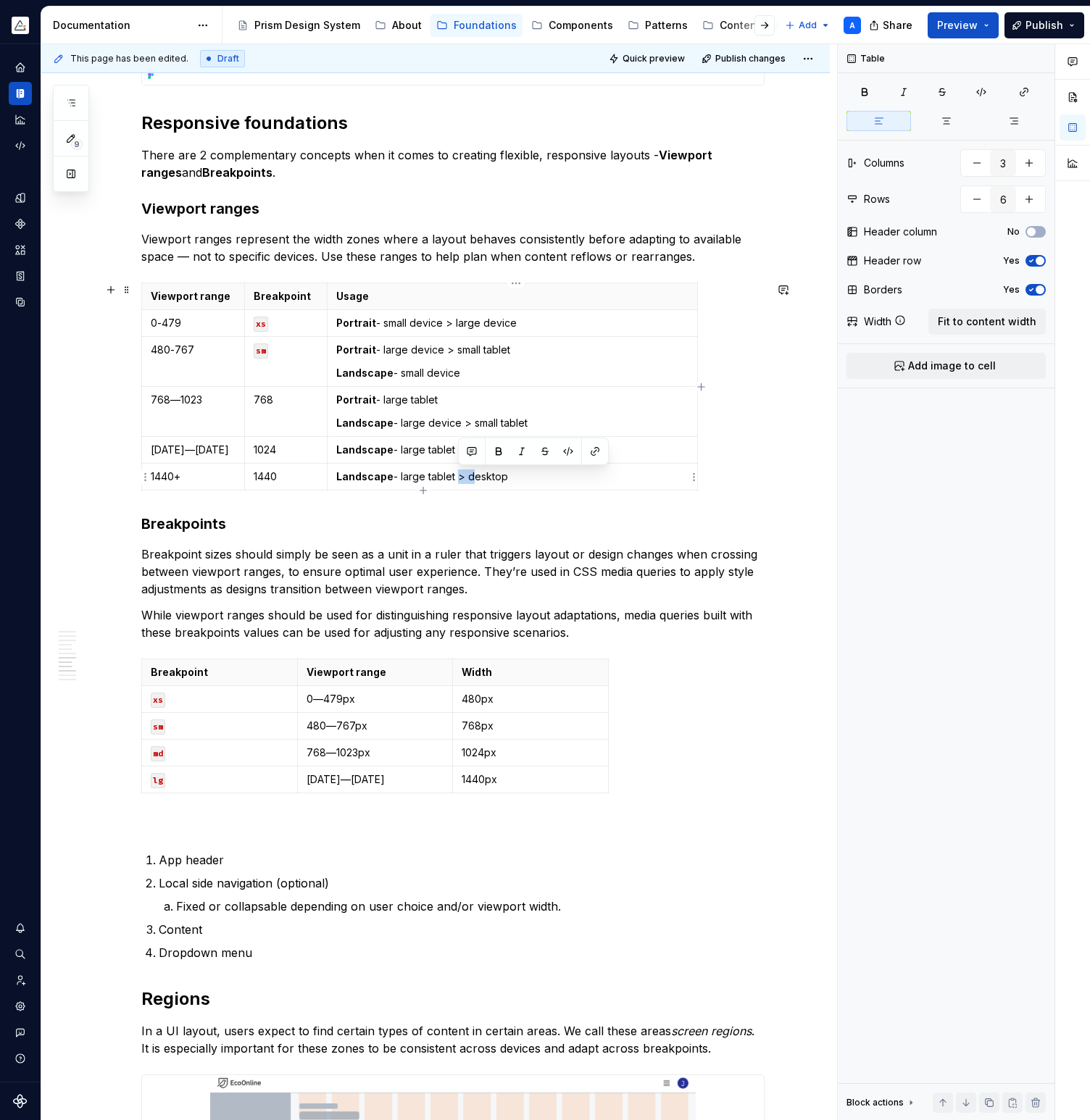
drag, startPoint x: 471, startPoint y: 476, endPoint x: 456, endPoint y: 477, distance: 15.0
click at [456, 477] on p "Landscape - large tablet > desktop" at bounding box center [512, 477] width 352 height 14
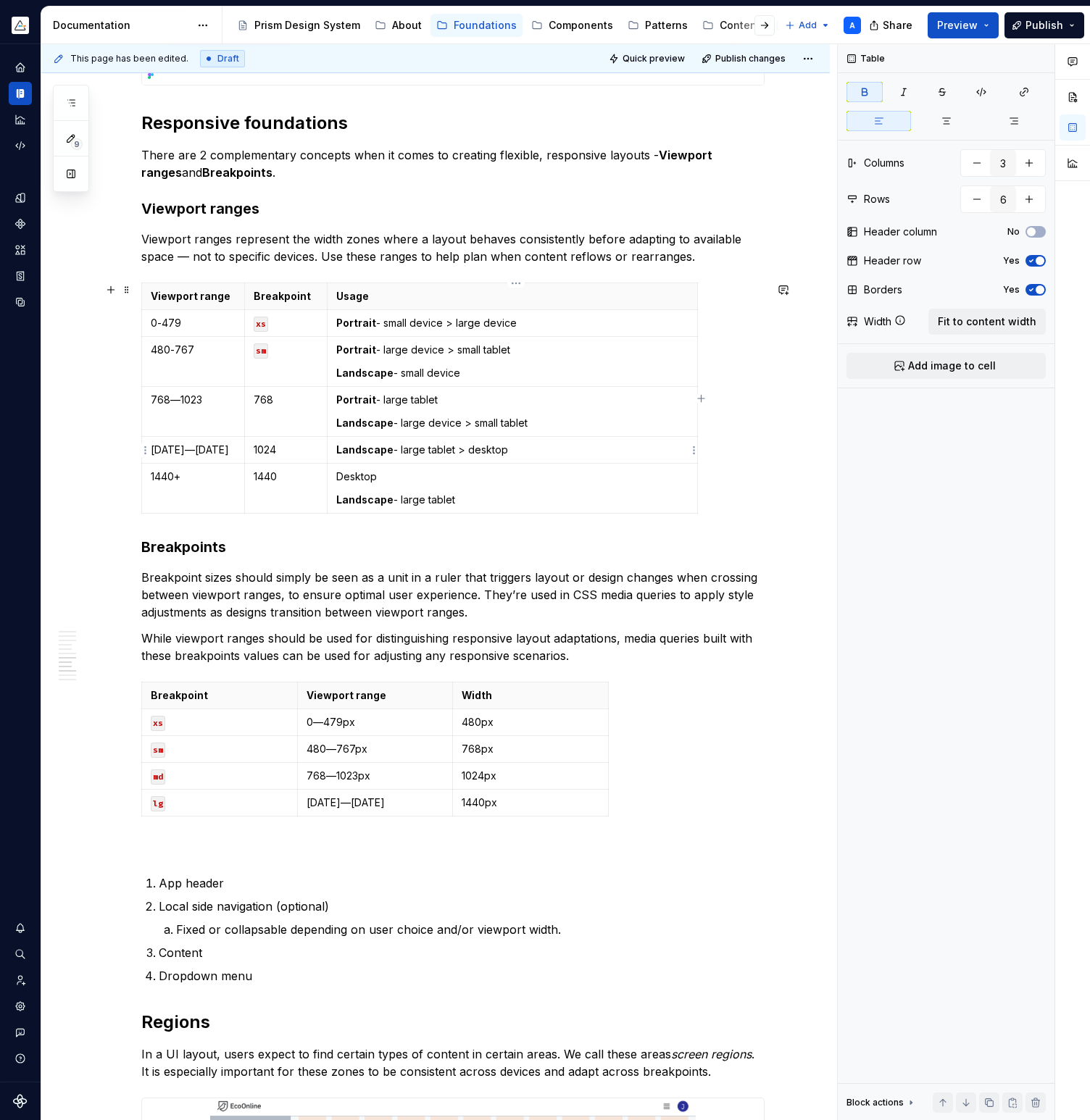
click at [339, 449] on td "Landscape - large tablet > desktop" at bounding box center [512, 450] width 370 height 27
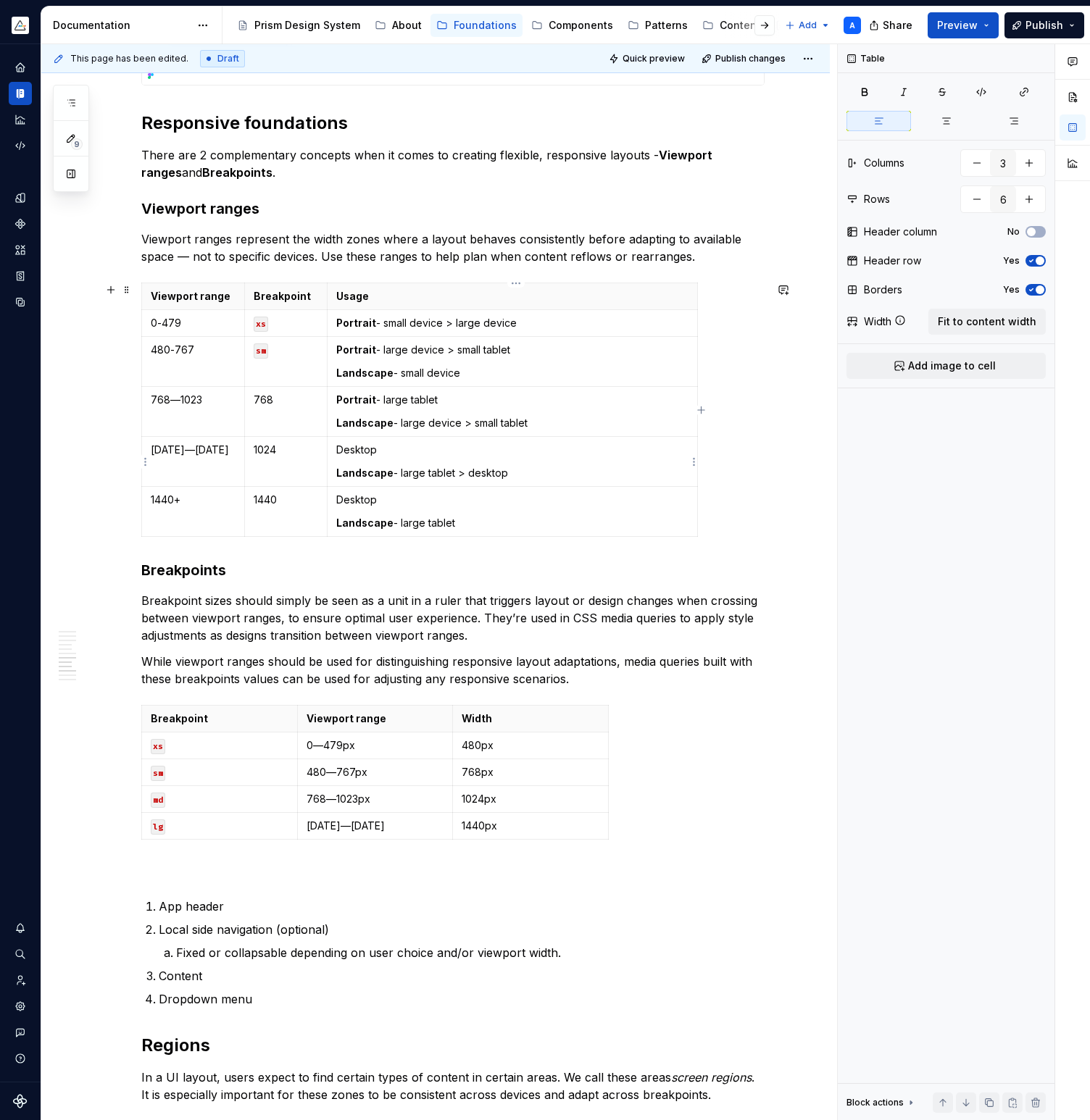
click at [493, 473] on p "Landscape - large tablet > desktop" at bounding box center [512, 473] width 352 height 14
click at [493, 474] on p "Landscape - large tablet > desktop" at bounding box center [512, 473] width 352 height 14
type textarea "*"
